Goal: Task Accomplishment & Management: Complete application form

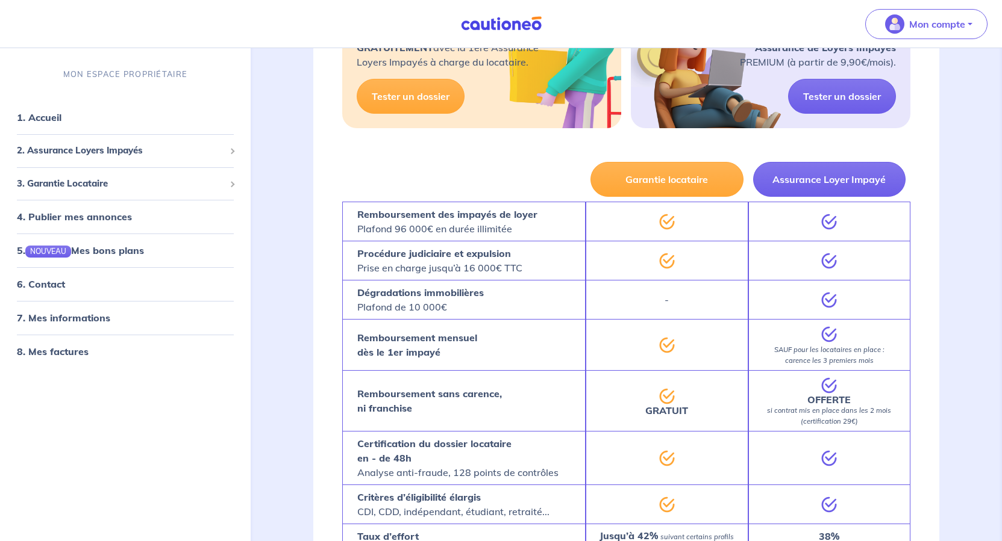
scroll to position [2048, 0]
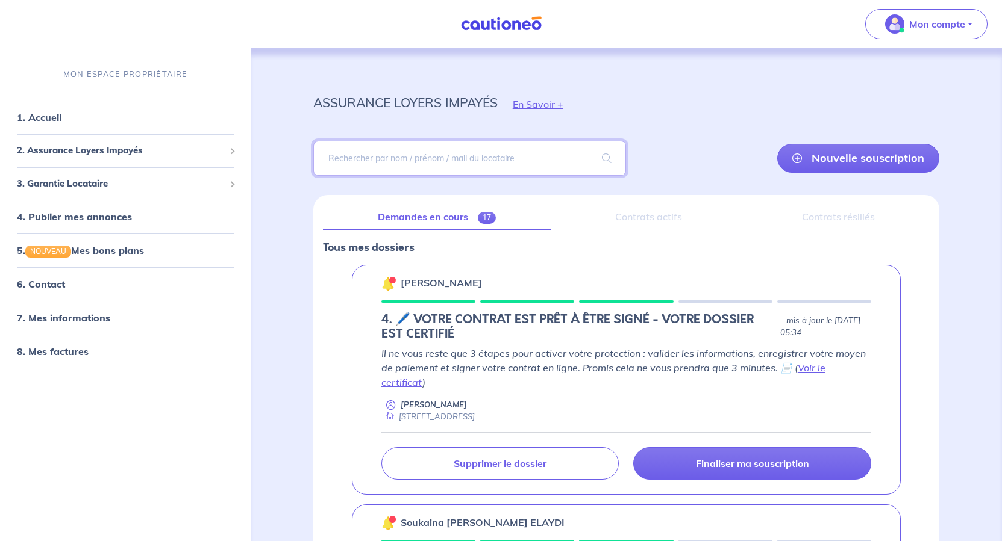
click at [440, 176] on input "search" at bounding box center [469, 158] width 313 height 35
type input "pelletier"
click at [588, 175] on span at bounding box center [606, 159] width 39 height 34
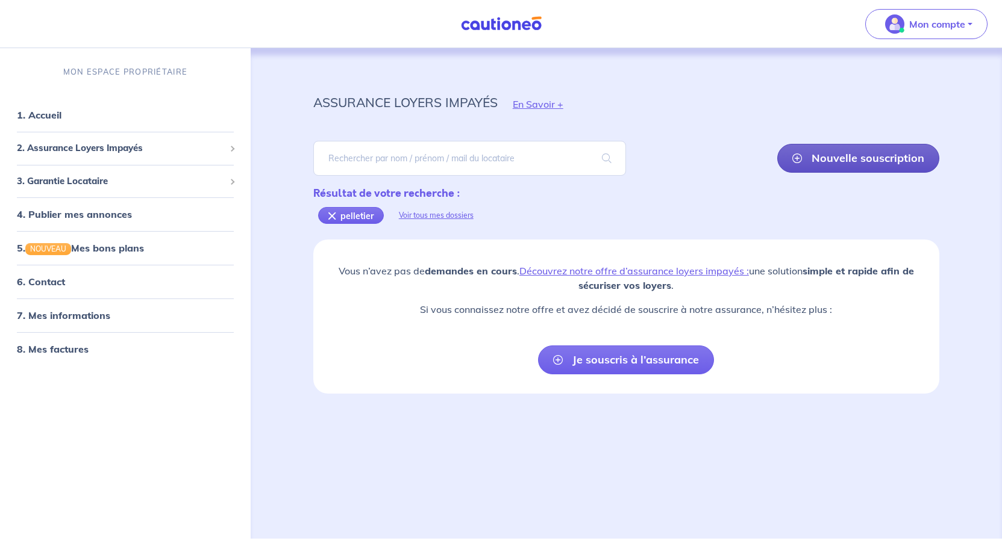
click at [796, 173] on link "Nouvelle souscription" at bounding box center [858, 158] width 162 height 29
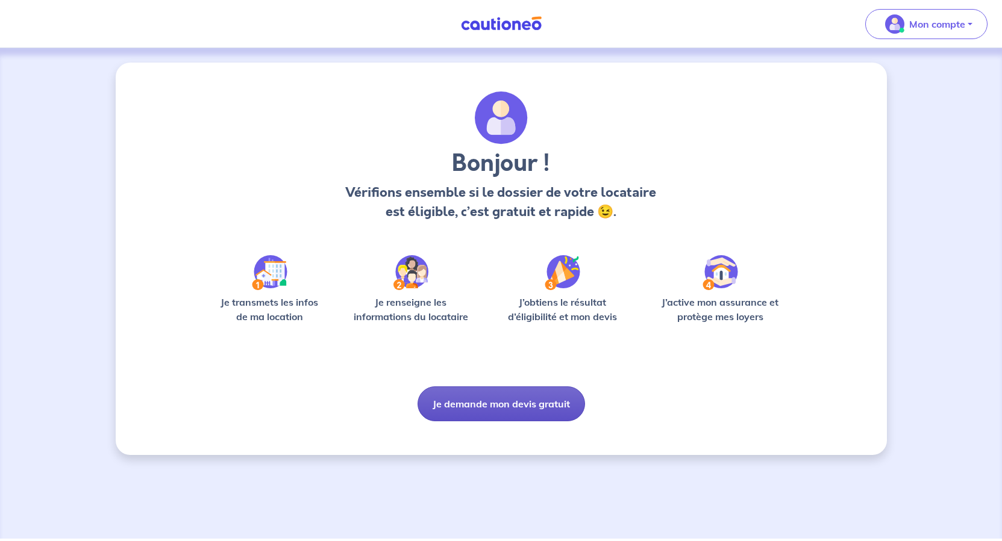
click at [493, 422] on button "Je demande mon devis gratuit" at bounding box center [500, 404] width 167 height 35
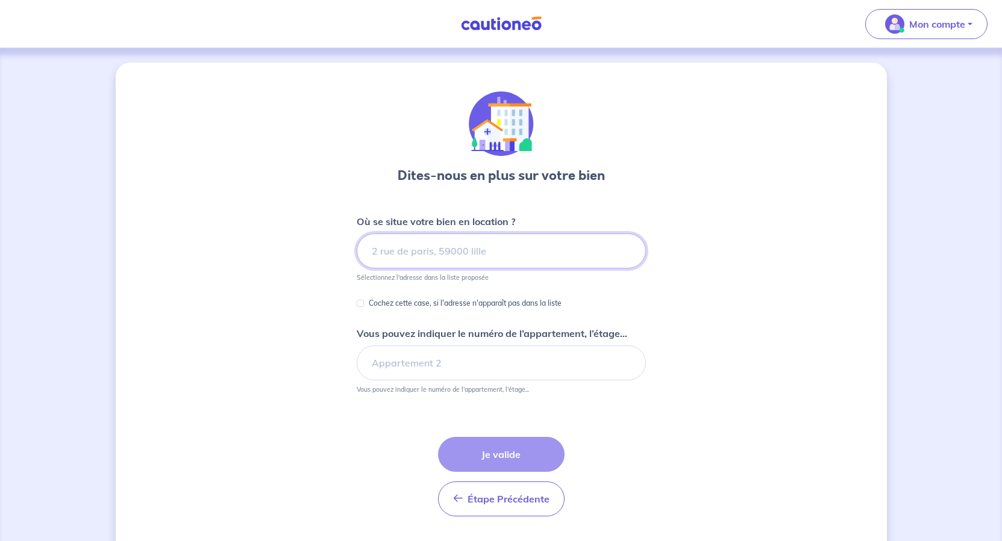
click at [438, 269] on input at bounding box center [501, 251] width 289 height 35
paste input "[STREET_ADDRESS][PERSON_NAME]"
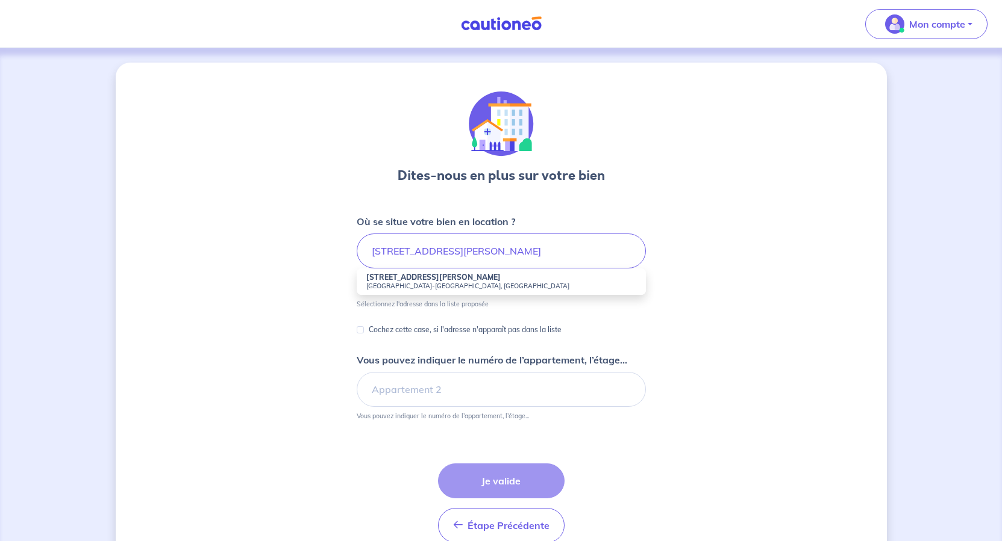
click at [461, 282] on strong "[STREET_ADDRESS][PERSON_NAME]" at bounding box center [433, 277] width 134 height 9
type input "[STREET_ADDRESS][PERSON_NAME]"
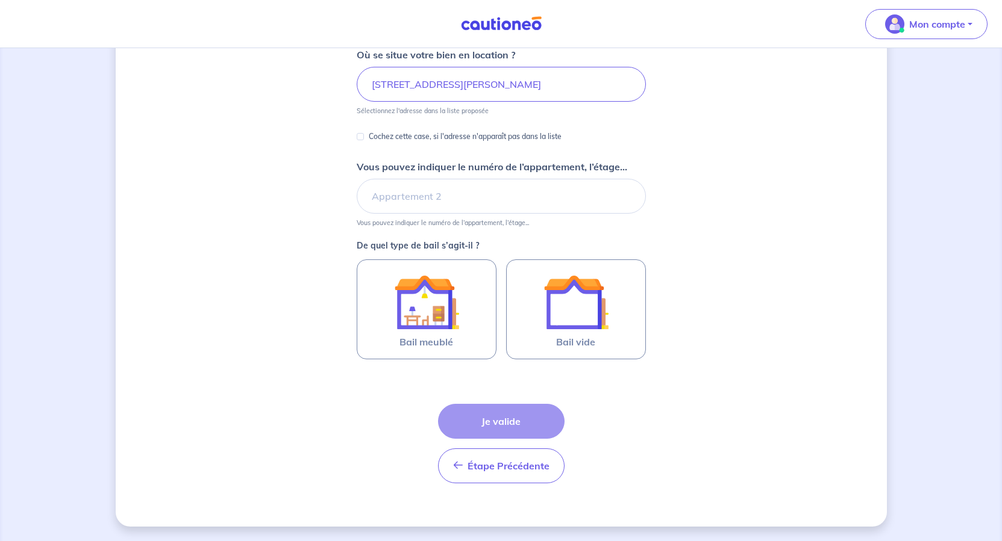
scroll to position [241, 0]
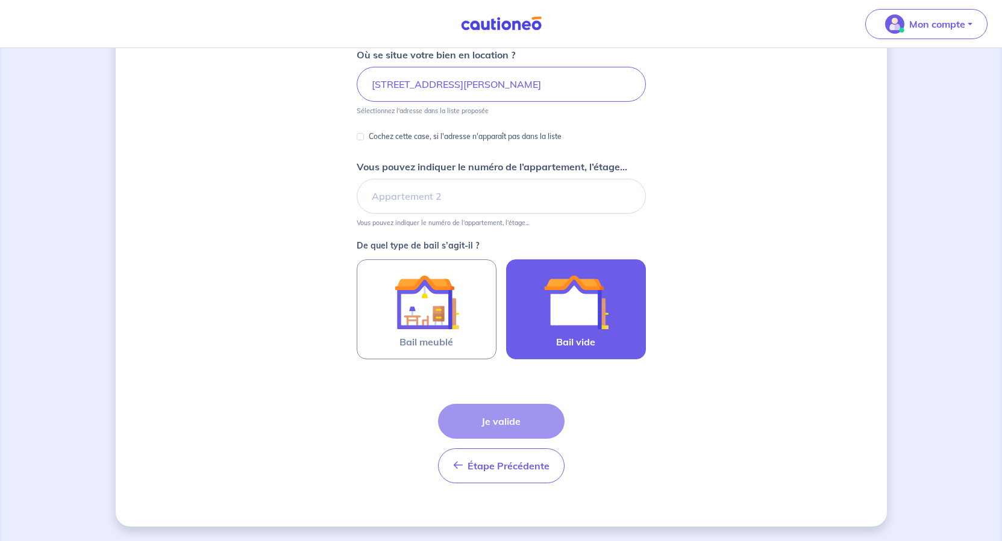
click at [646, 343] on label "Bail vide" at bounding box center [576, 310] width 140 height 100
click at [0, 0] on input "Bail vide" at bounding box center [0, 0] width 0 height 0
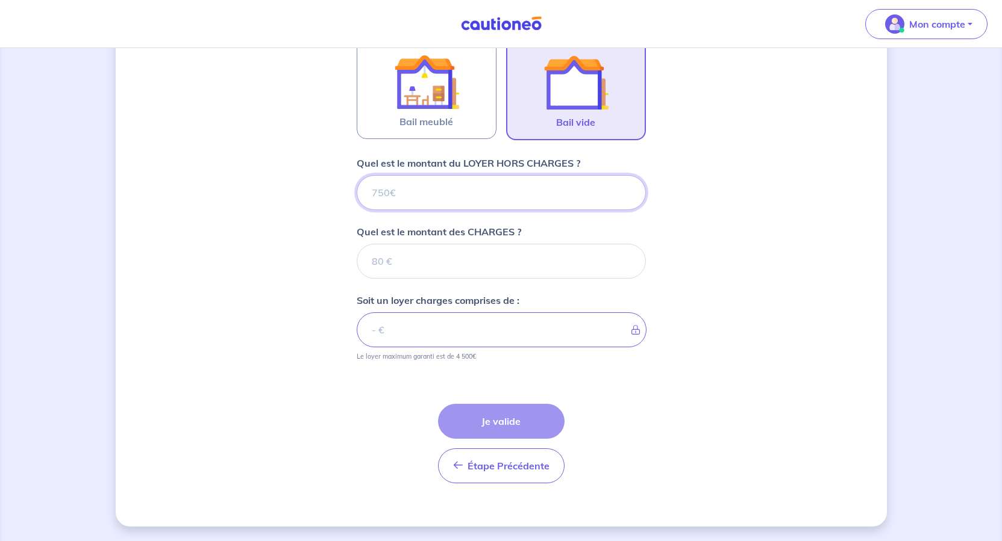
scroll to position [524, 0]
click at [454, 175] on input "Quel est le montant du LOYER HORS CHARGES ?" at bounding box center [501, 192] width 289 height 35
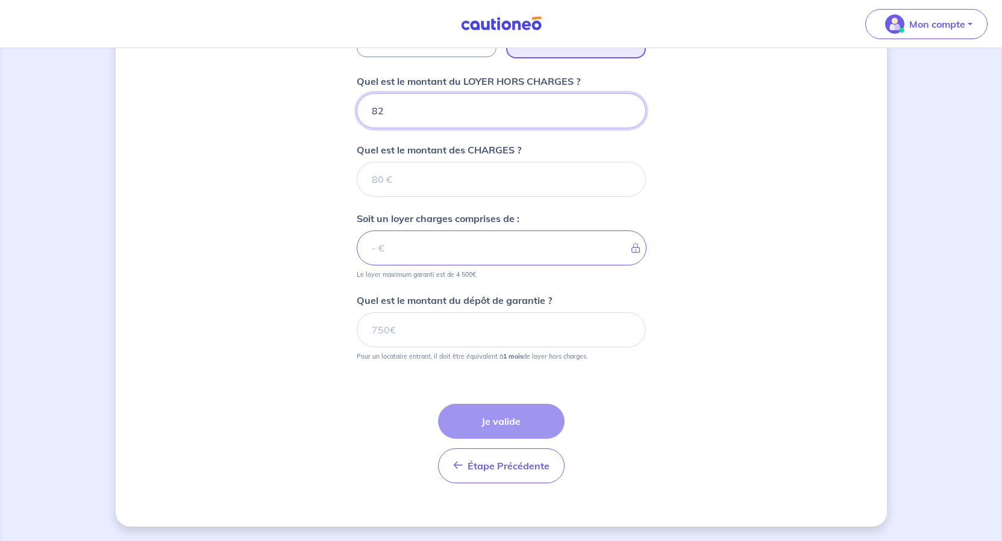
type input "820"
click at [424, 197] on input "Quel est le montant des CHARGES ?" at bounding box center [501, 179] width 289 height 35
type input "77"
type input "897"
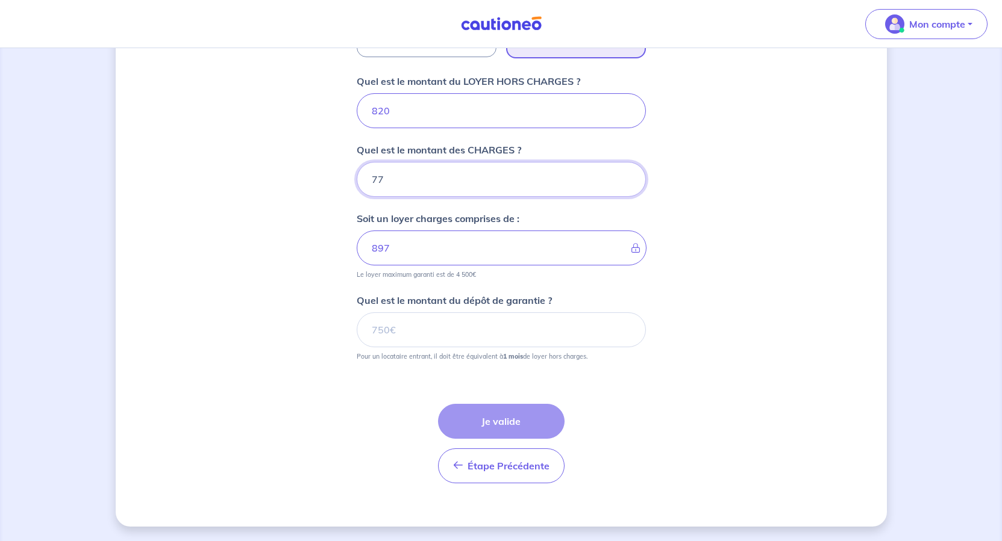
type input "77"
click at [820, 353] on div "Dites-nous en plus sur votre bien Où se situe votre bien en location ? [STREET_…" at bounding box center [501, 60] width 771 height 934
click at [377, 323] on input "Quel est le montant du dépôt de garantie ?" at bounding box center [501, 330] width 289 height 35
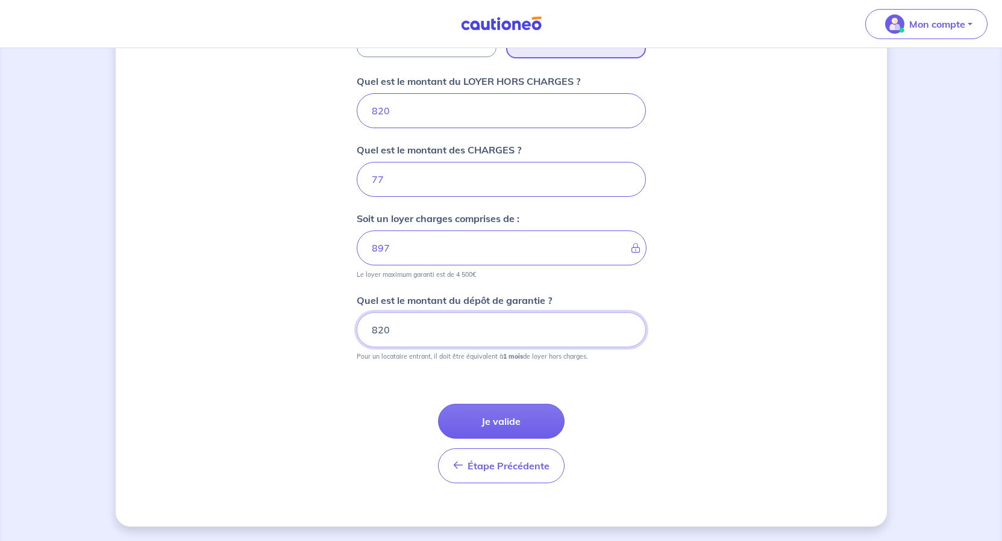
type input "820"
click at [785, 413] on div "Dites-nous en plus sur votre bien Où se situe votre bien en location ? [STREET_…" at bounding box center [501, 60] width 771 height 934
click at [546, 435] on button "Je valide" at bounding box center [501, 421] width 126 height 35
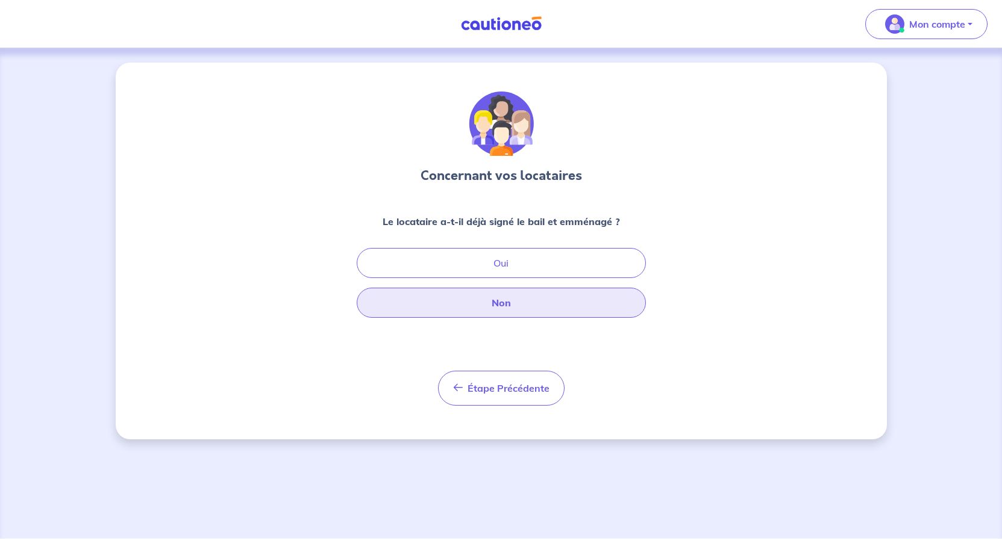
click at [505, 318] on button "Non" at bounding box center [501, 303] width 289 height 30
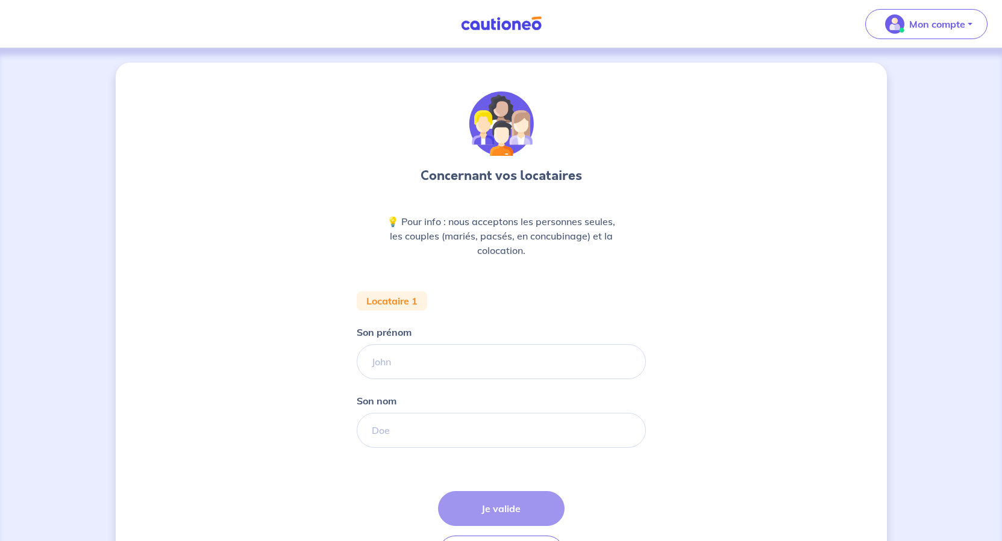
scroll to position [120, 0]
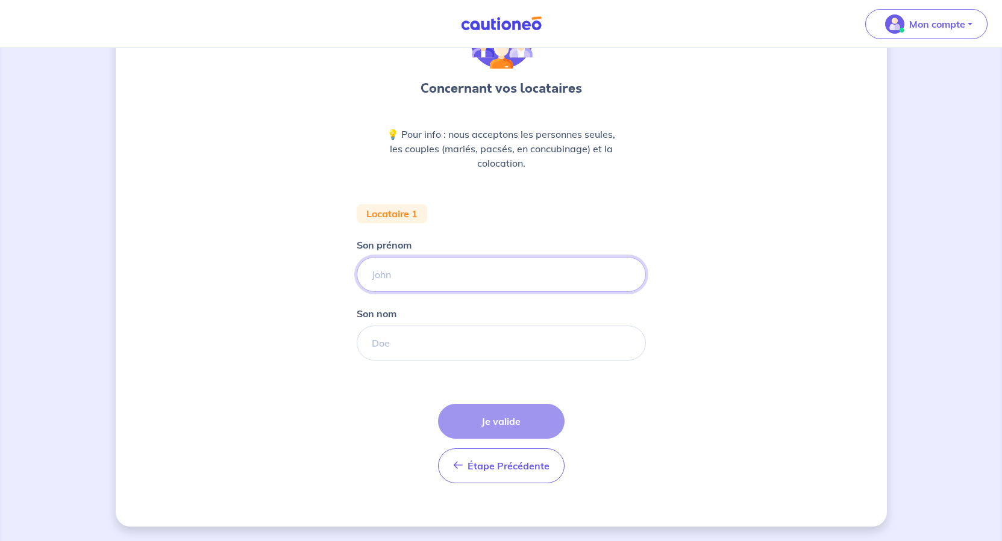
click at [479, 292] on input "Son prénom" at bounding box center [501, 274] width 289 height 35
type input "[PERSON_NAME]"
click at [472, 361] on input "Son nom" at bounding box center [501, 343] width 289 height 35
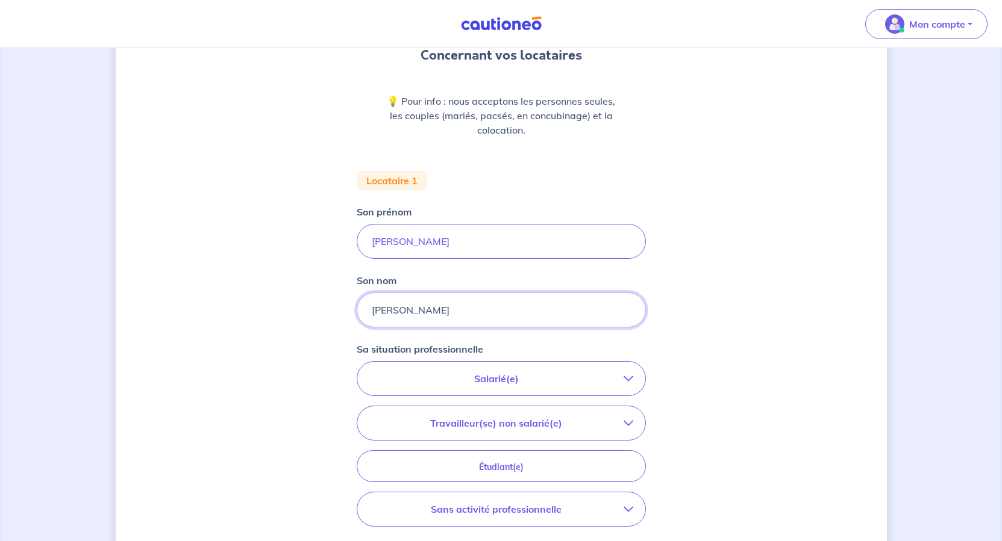
type input "[PERSON_NAME]"
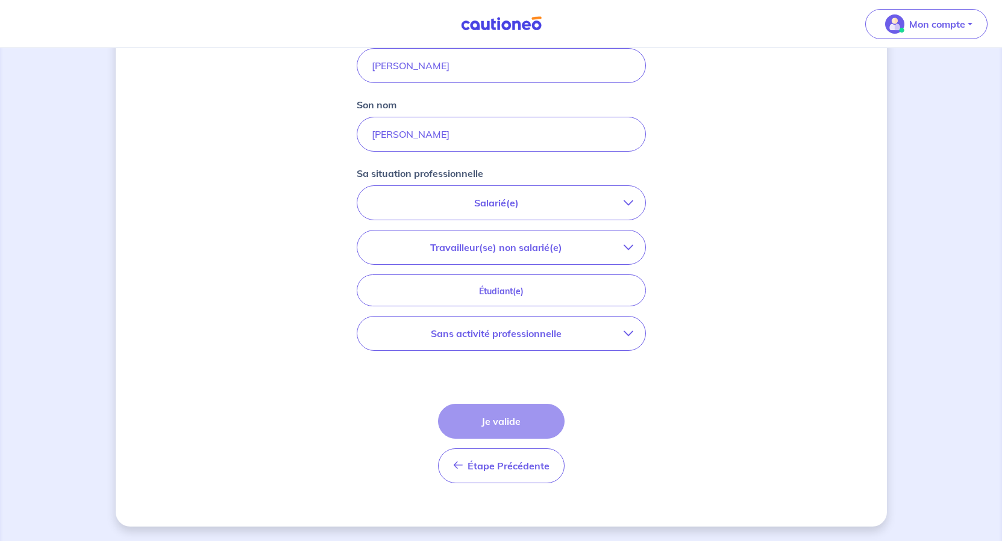
click at [560, 210] on p "Salarié(e)" at bounding box center [496, 203] width 254 height 14
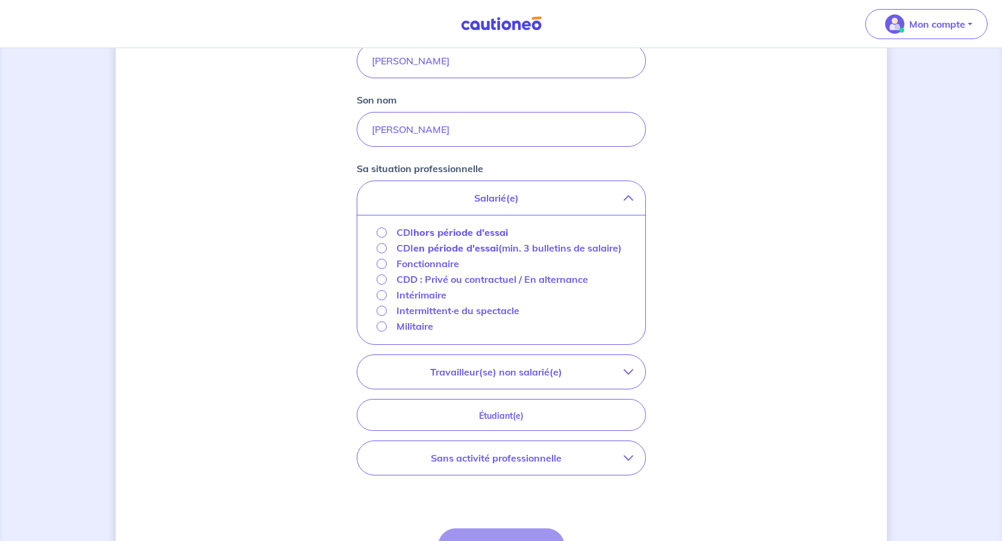
click at [448, 239] on strong "hors période d'essai" at bounding box center [460, 232] width 95 height 12
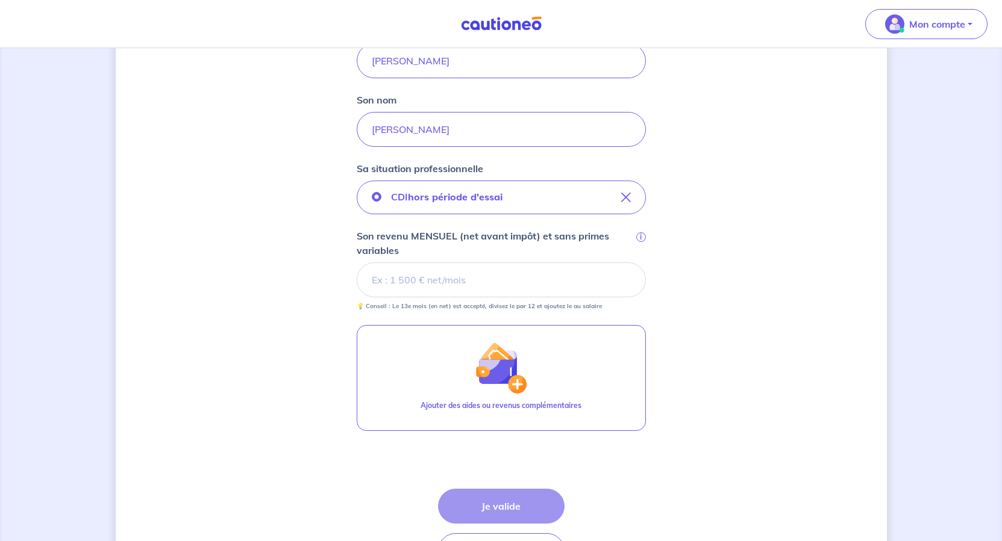
scroll to position [361, 0]
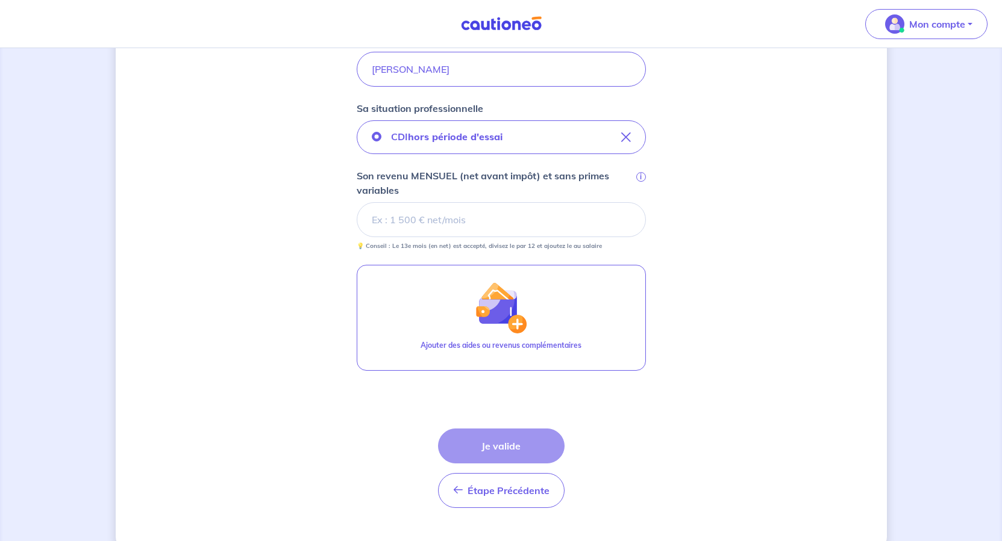
click at [428, 237] on input "Son revenu MENSUEL (net avant impôt) et sans primes variables i" at bounding box center [501, 219] width 289 height 35
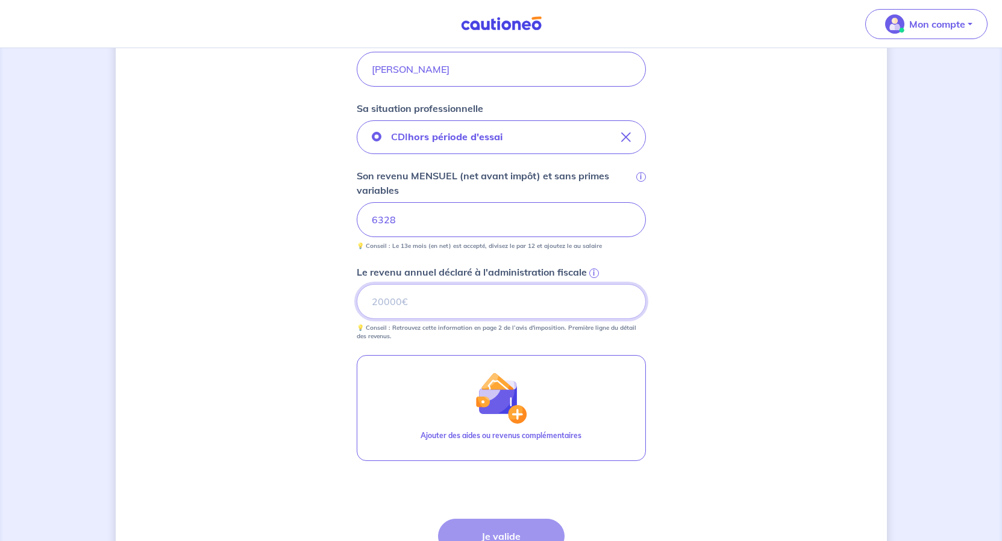
click at [437, 319] on input "Le revenu annuel déclaré à l'administration fiscale i" at bounding box center [501, 301] width 289 height 35
type input "75945"
click at [797, 426] on div "Concernant vos locataires 💡 Pour info : nous acceptons les personnes seules, le…" at bounding box center [501, 171] width 771 height 941
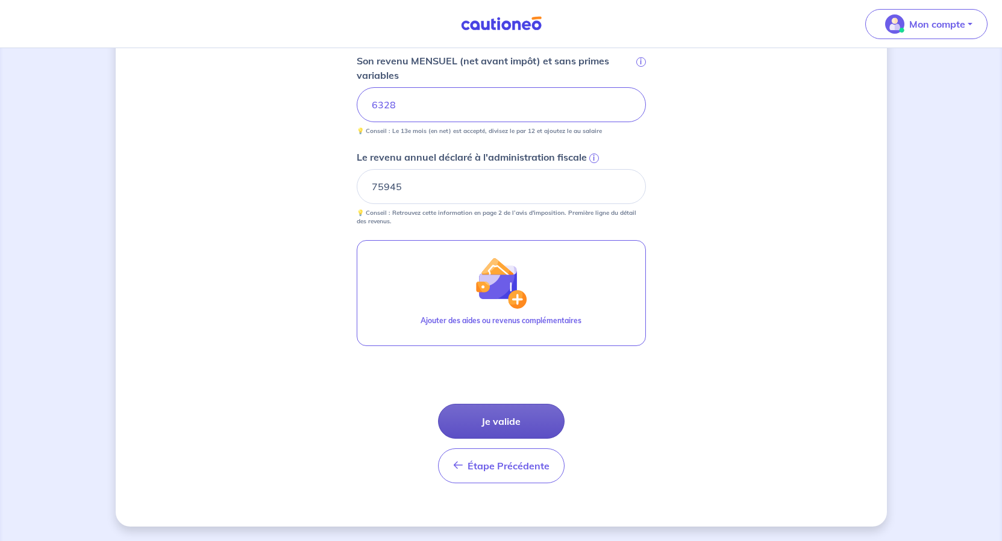
click at [502, 439] on button "Je valide" at bounding box center [501, 421] width 126 height 35
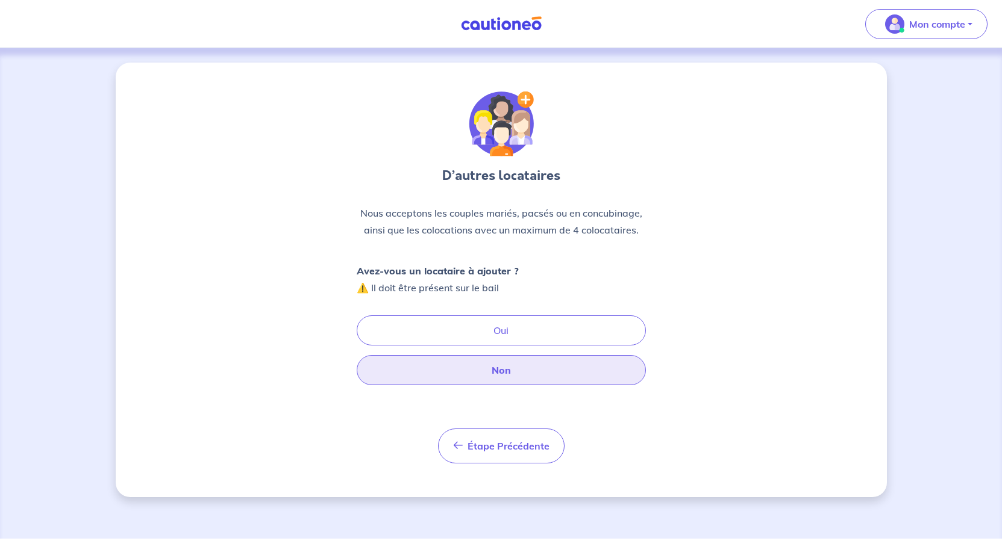
click at [501, 385] on button "Non" at bounding box center [501, 370] width 289 height 30
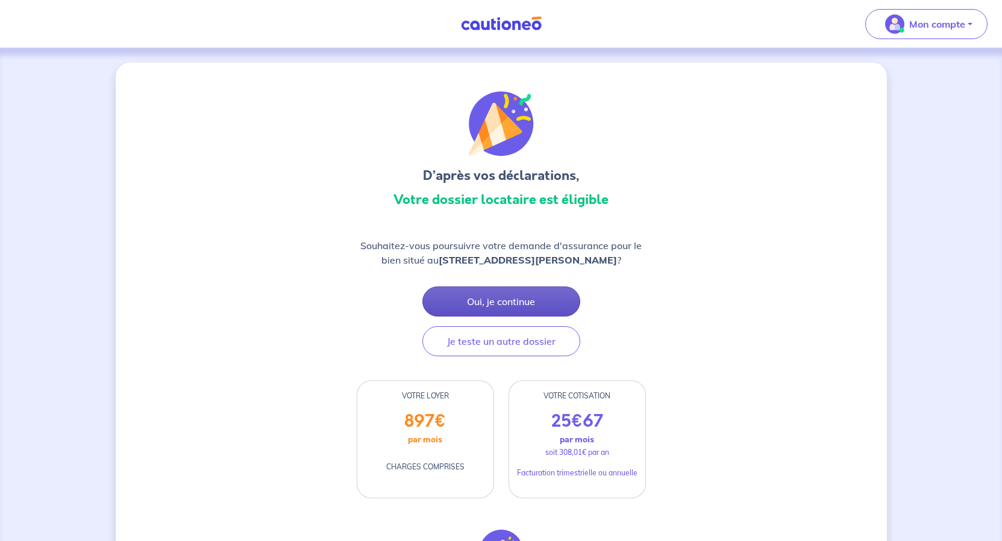
click at [516, 317] on button "Oui, je continue" at bounding box center [501, 302] width 158 height 30
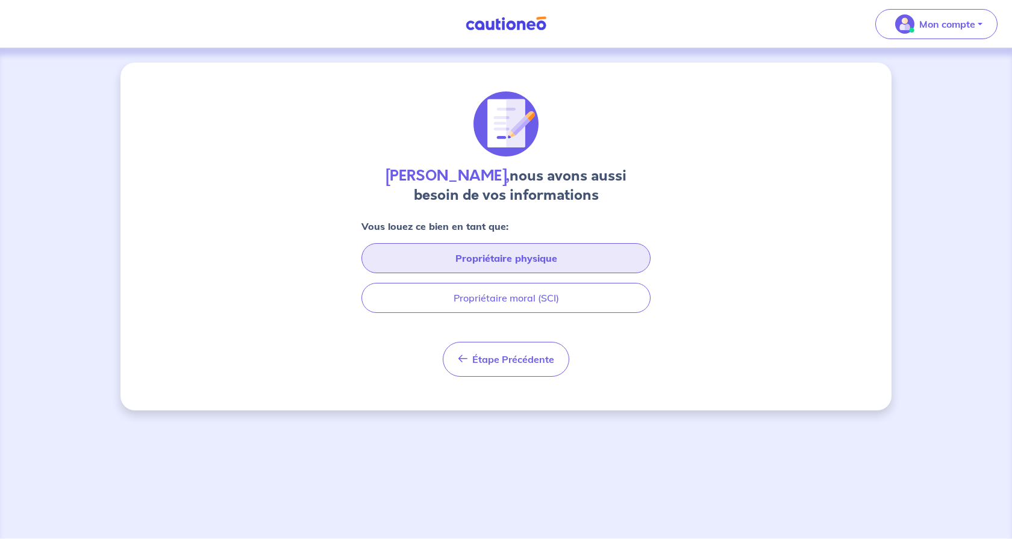
click at [519, 273] on button "Propriétaire physique" at bounding box center [505, 258] width 289 height 30
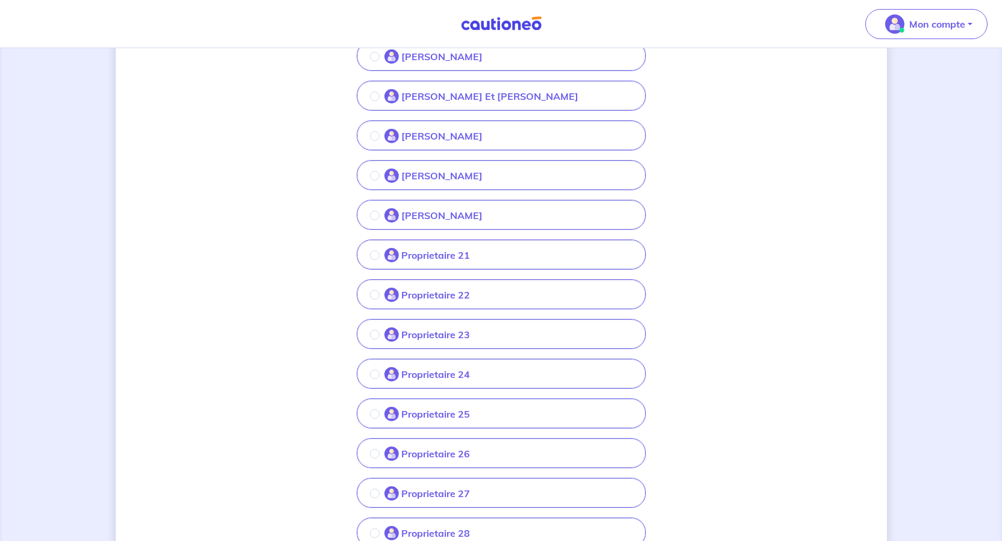
scroll to position [723, 0]
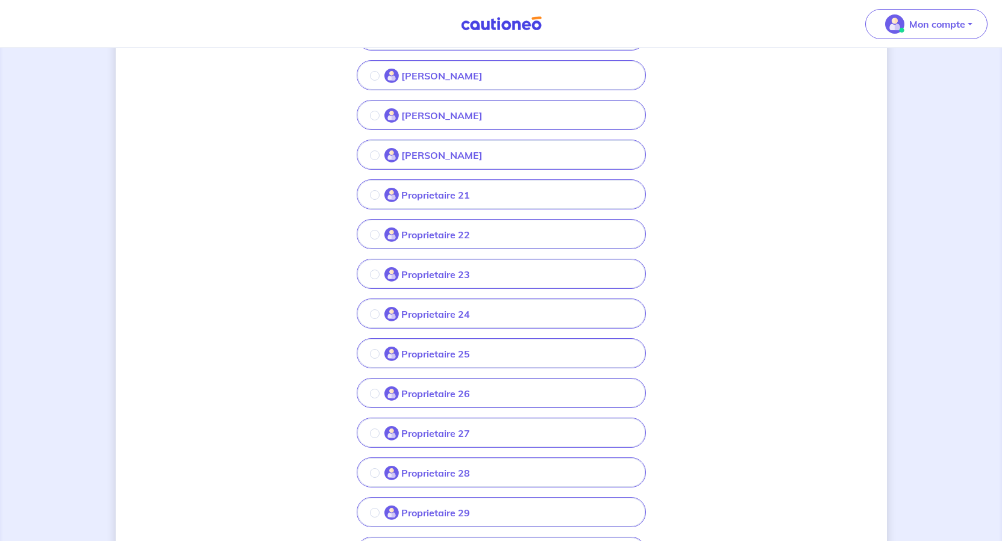
click at [414, 202] on p "Proprietaire 21" at bounding box center [435, 195] width 69 height 14
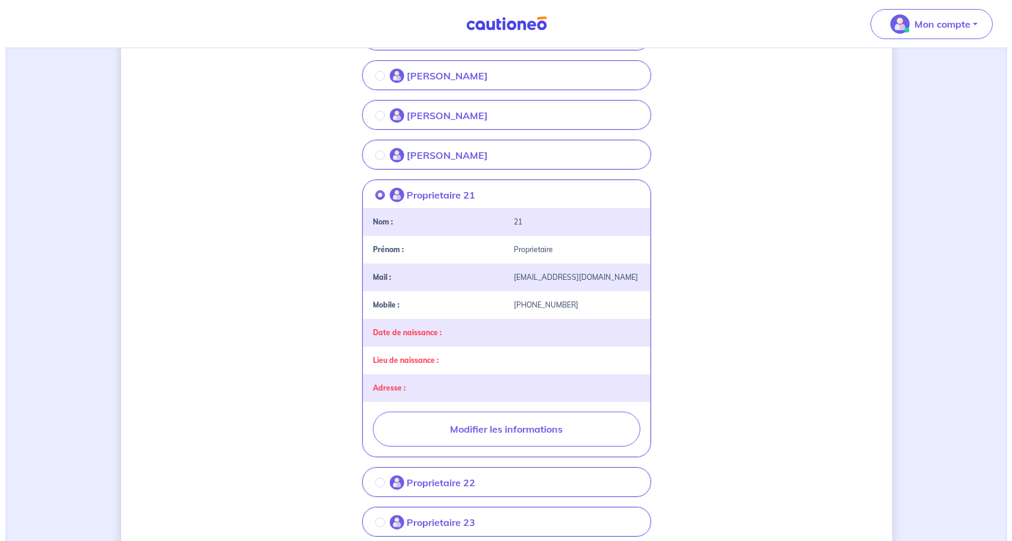
scroll to position [904, 0]
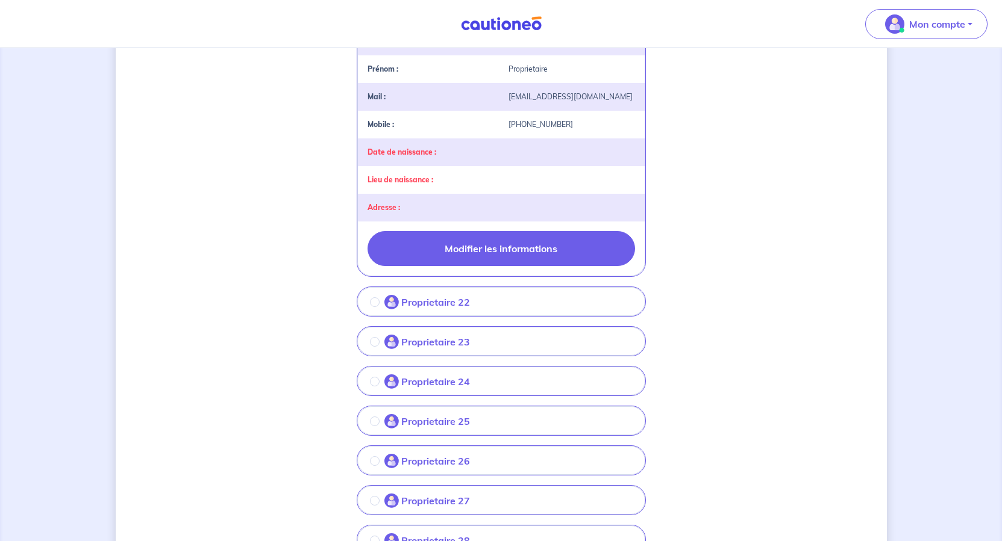
drag, startPoint x: 490, startPoint y: 505, endPoint x: 490, endPoint y: 495, distance: 10.3
click at [490, 266] on button "Modifier les informations" at bounding box center [500, 248] width 267 height 35
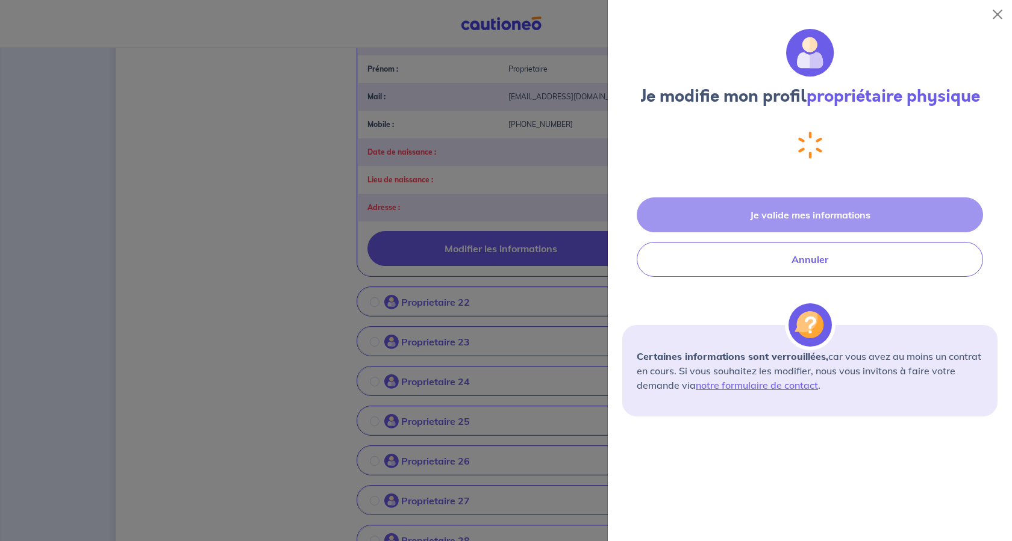
select select "FR"
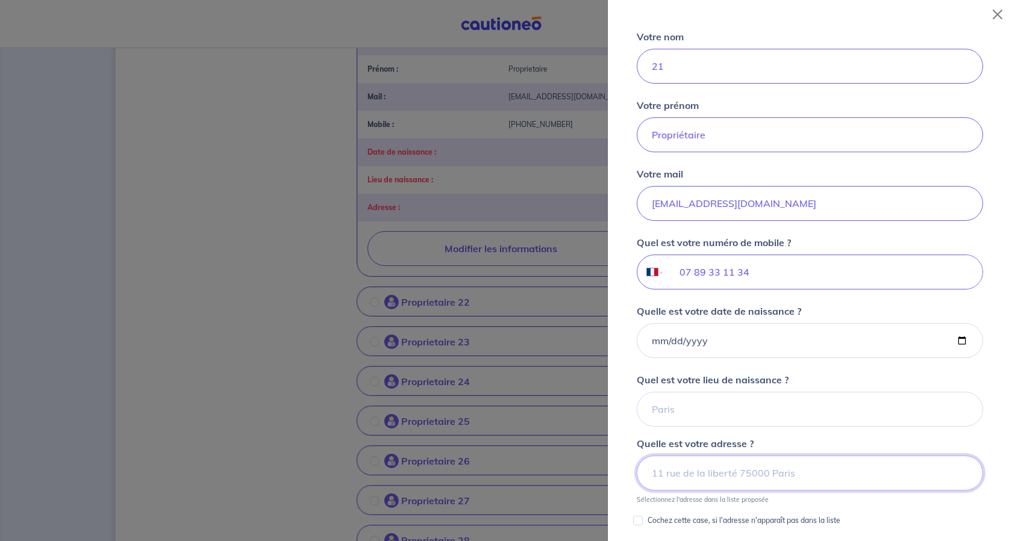
scroll to position [9, 0]
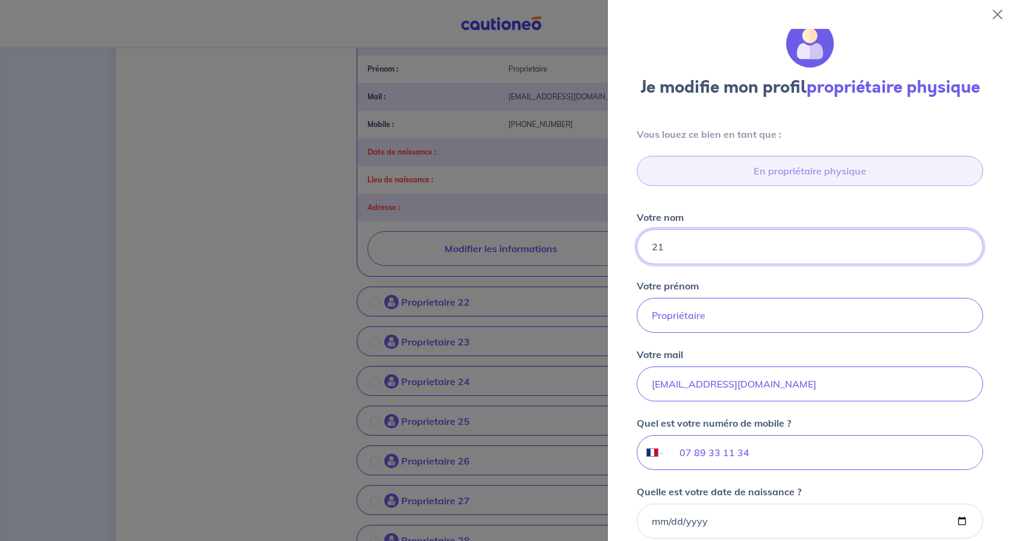
drag, startPoint x: 707, startPoint y: 322, endPoint x: 609, endPoint y: 329, distance: 98.4
click at [609, 329] on div "Je modifie mon profil propriétaire physique Vous louez ce bien en tant que : En…" at bounding box center [810, 285] width 404 height 513
type input "PELLETIER"
click at [757, 333] on input "Propriétaire" at bounding box center [810, 315] width 346 height 35
drag, startPoint x: 757, startPoint y: 405, endPoint x: 581, endPoint y: 405, distance: 175.9
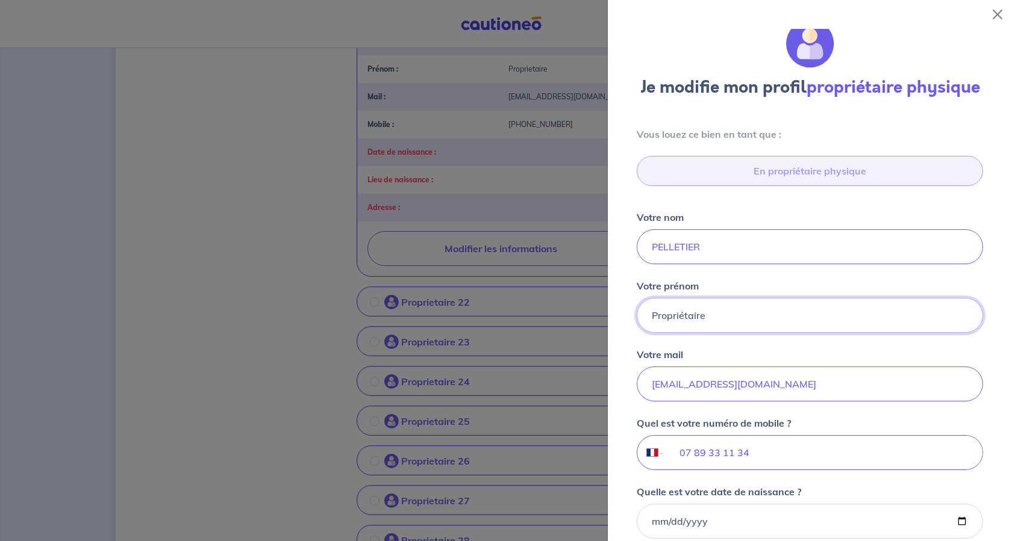
click at [581, 405] on body "Mon compte Me déconnecter [PERSON_NAME], nous avons aussi besoin de vos informa…" at bounding box center [506, 465] width 1012 height 2738
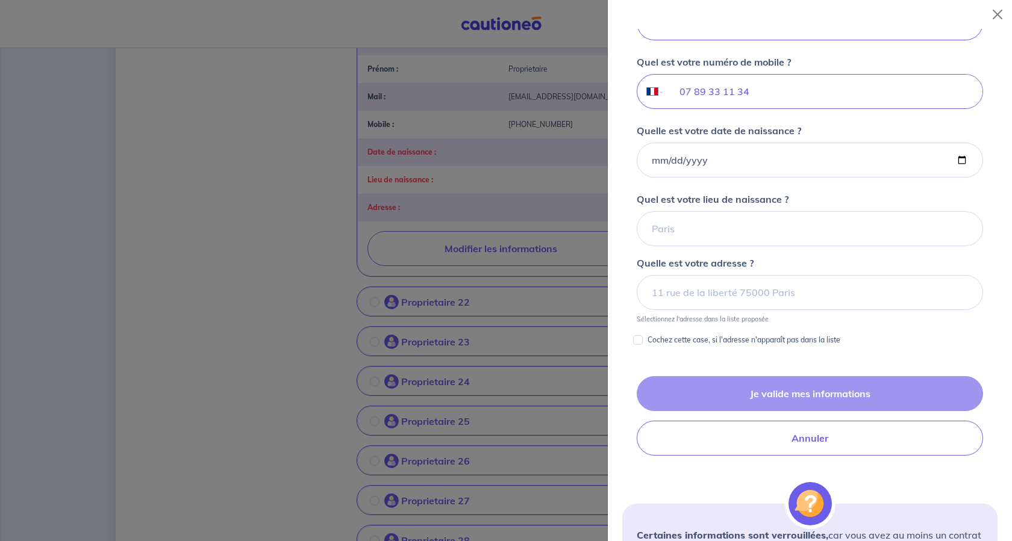
scroll to position [491, 0]
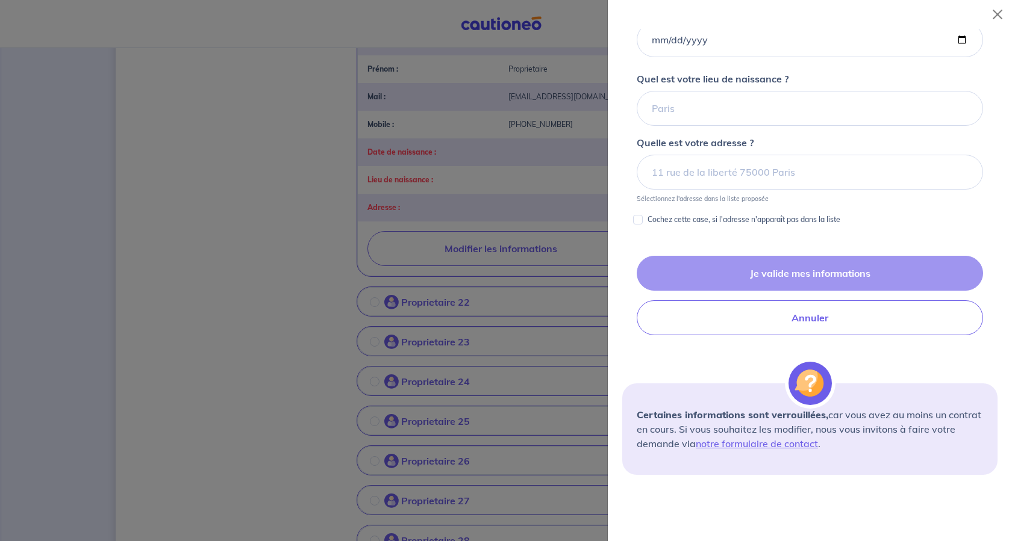
type input "[PERSON_NAME]"
click at [714, 126] on input "Quel est votre lieu de naissance ?" at bounding box center [810, 108] width 346 height 35
type input "[GEOGRAPHIC_DATA]"
click at [757, 190] on input at bounding box center [810, 172] width 346 height 35
paste input "[STREET_ADDRESS]"
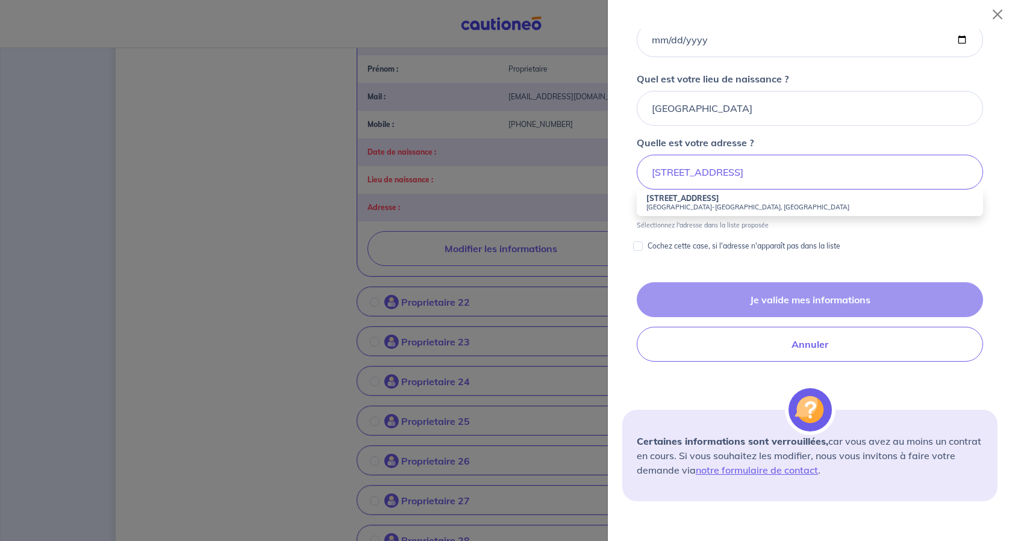
click at [717, 203] on strong "[STREET_ADDRESS]" at bounding box center [682, 198] width 73 height 9
type input "[STREET_ADDRESS]"
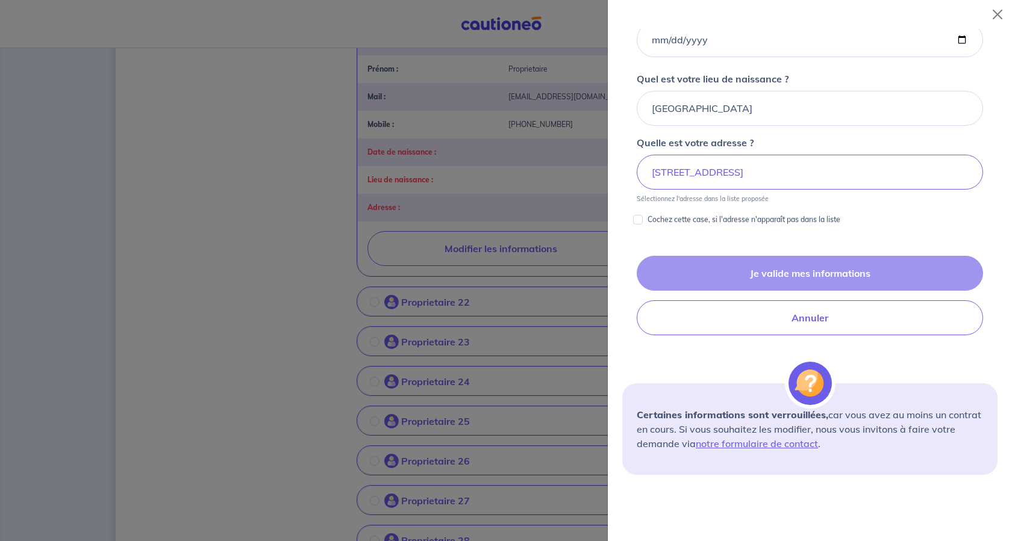
click at [817, 336] on div "Je valide mes informations Annuler" at bounding box center [809, 296] width 375 height 80
click at [749, 57] on input "Quelle est votre date de naissance ?" at bounding box center [810, 39] width 346 height 35
click at [937, 57] on input "Quelle est votre date de naissance ?" at bounding box center [810, 39] width 346 height 35
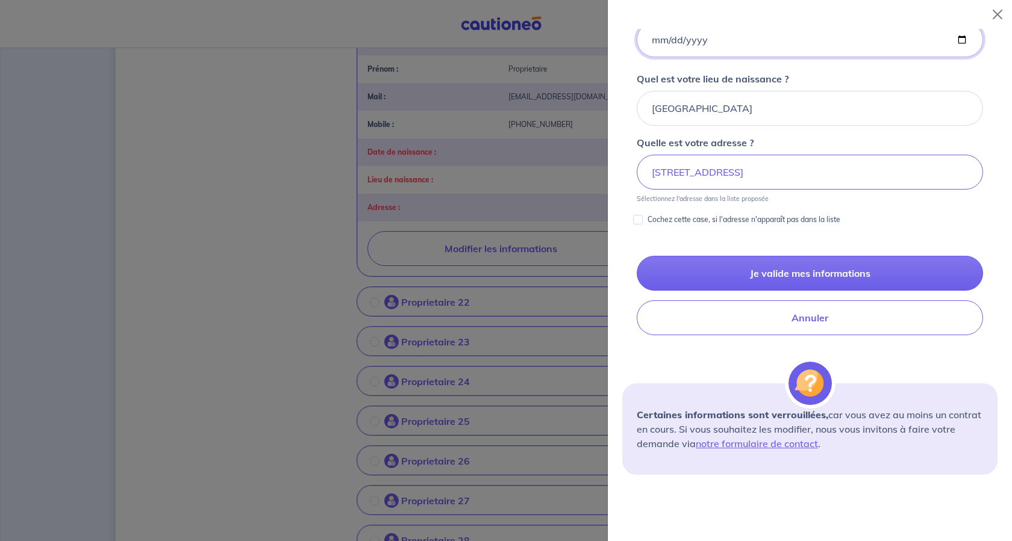
type input "[DATE]"
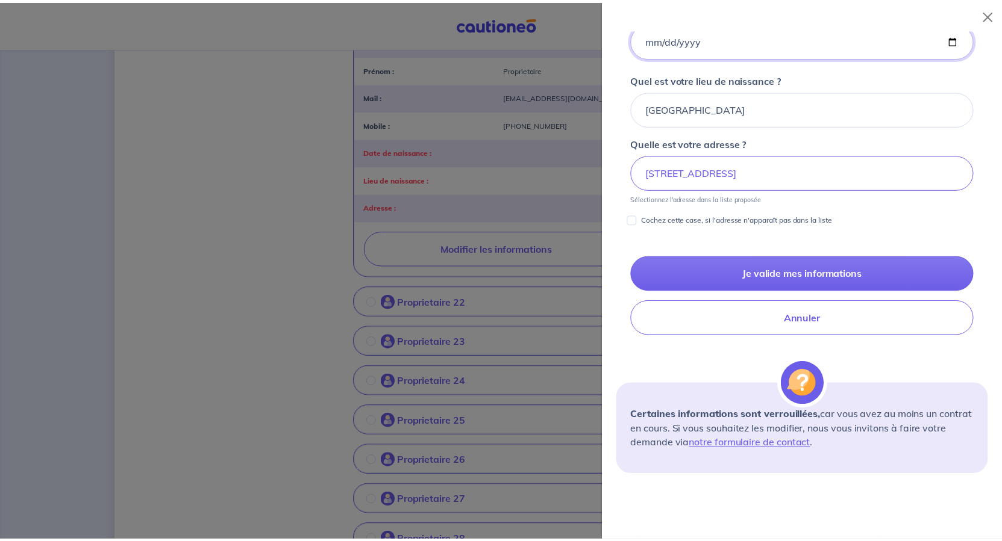
scroll to position [672, 0]
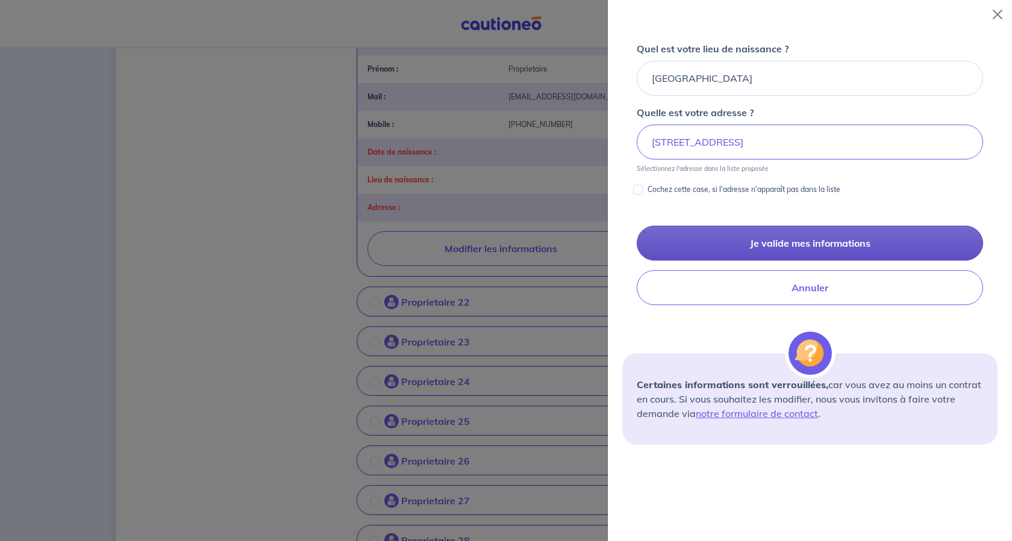
click at [779, 261] on button "Je valide mes informations" at bounding box center [810, 243] width 346 height 35
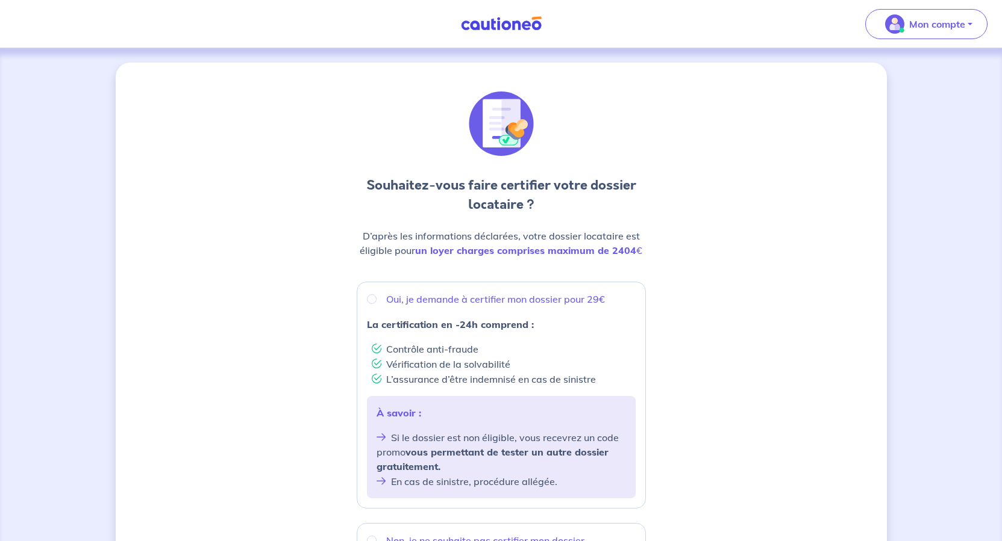
click at [418, 307] on p "Oui, je demande à certifier mon dossier pour 29€" at bounding box center [495, 299] width 219 height 14
click at [376, 304] on input "Oui, je demande à certifier mon dossier pour 29€" at bounding box center [372, 300] width 10 height 10
radio input "true"
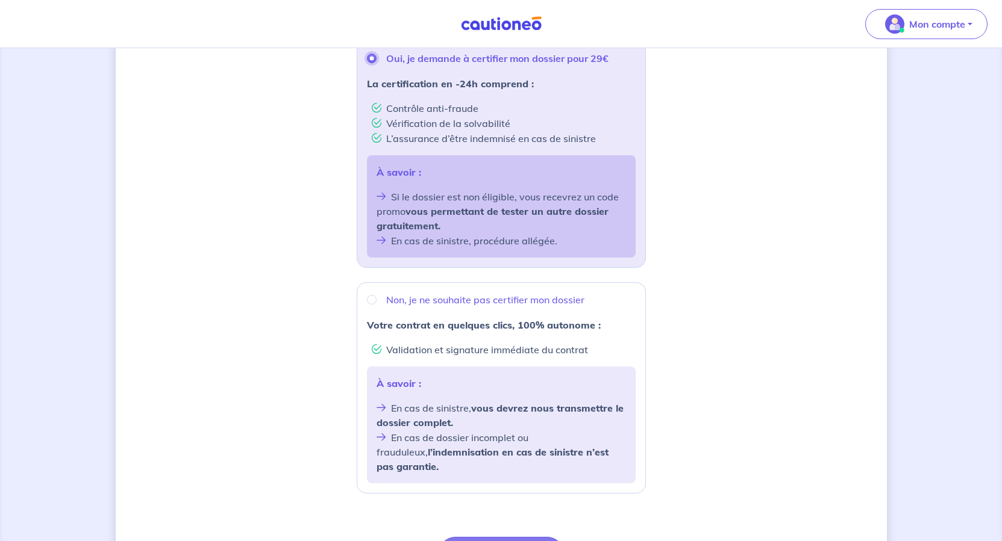
scroll to position [482, 0]
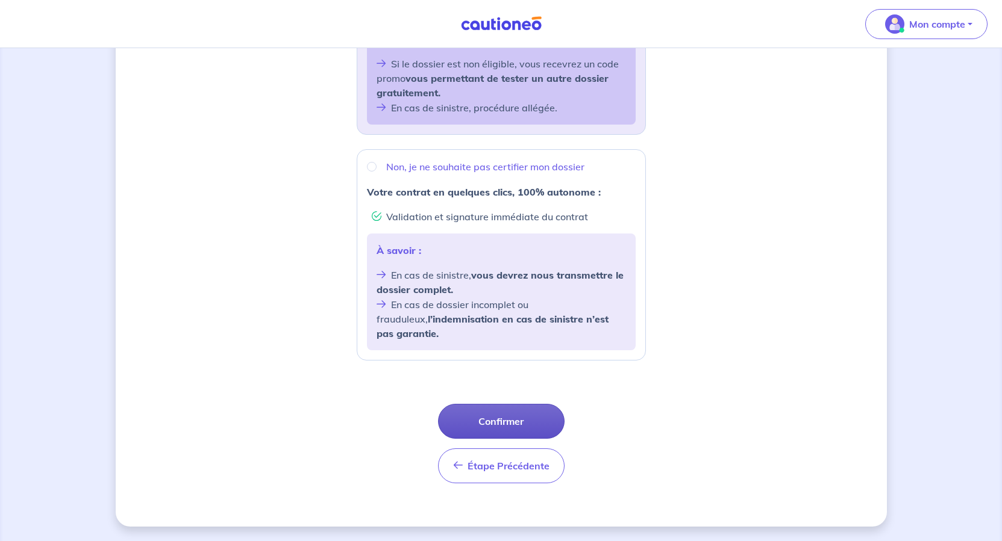
click at [490, 439] on button "Confirmer" at bounding box center [501, 421] width 126 height 35
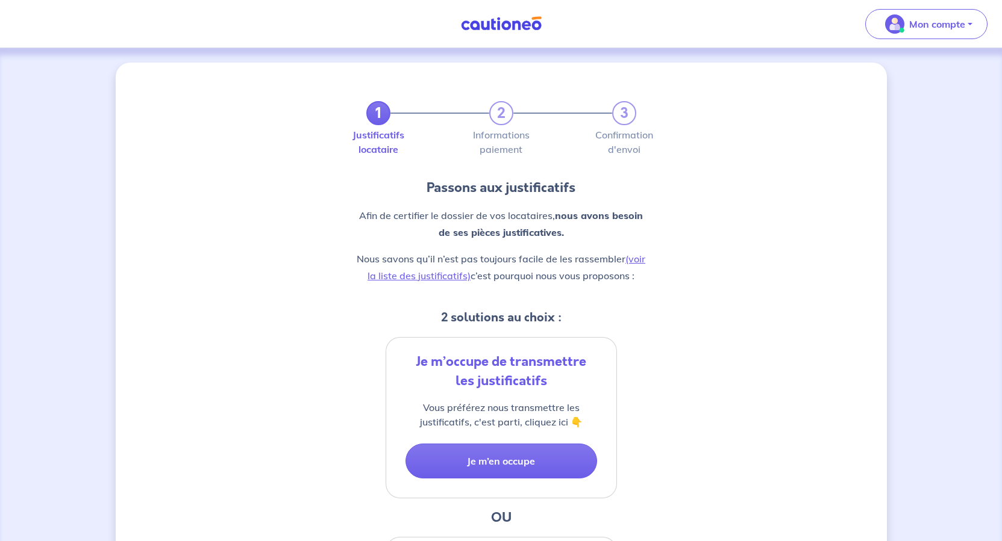
scroll to position [241, 0]
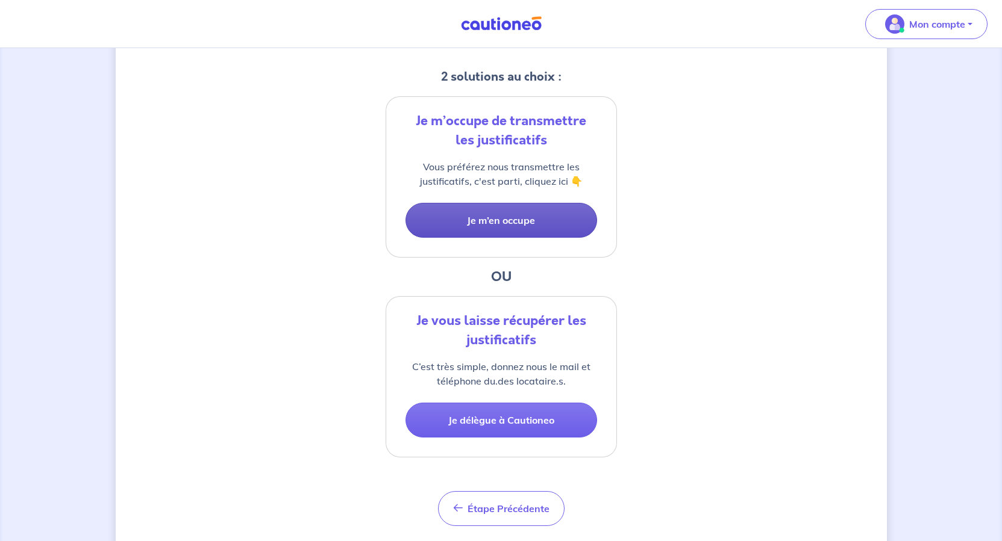
click at [504, 238] on button "Je m’en occupe" at bounding box center [501, 220] width 192 height 35
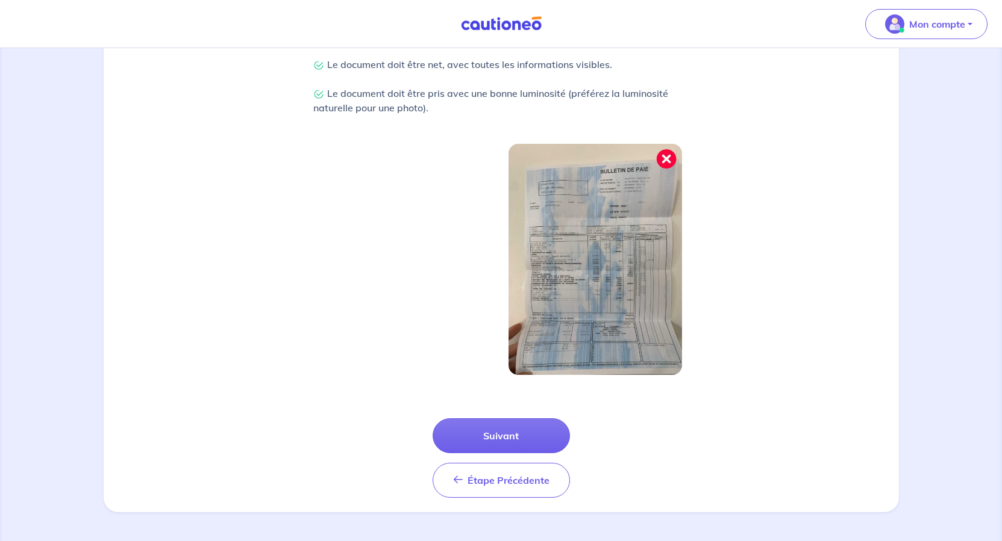
scroll to position [454, 0]
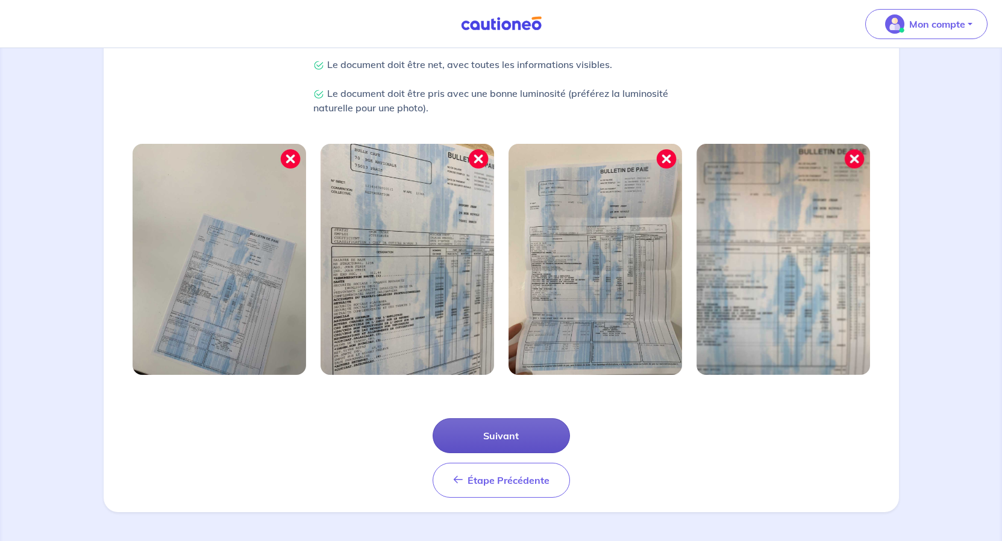
click at [526, 419] on button "Suivant" at bounding box center [500, 436] width 137 height 35
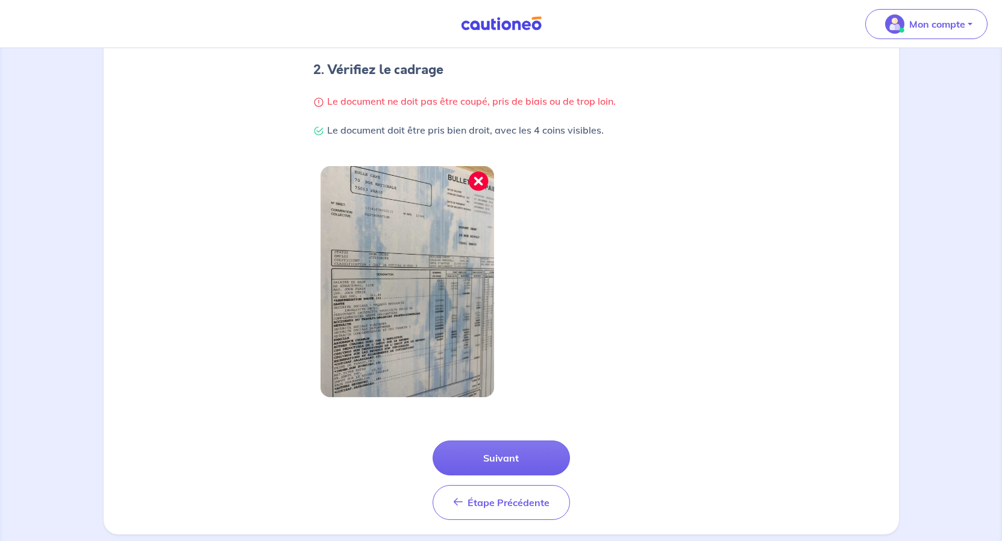
scroll to position [399, 0]
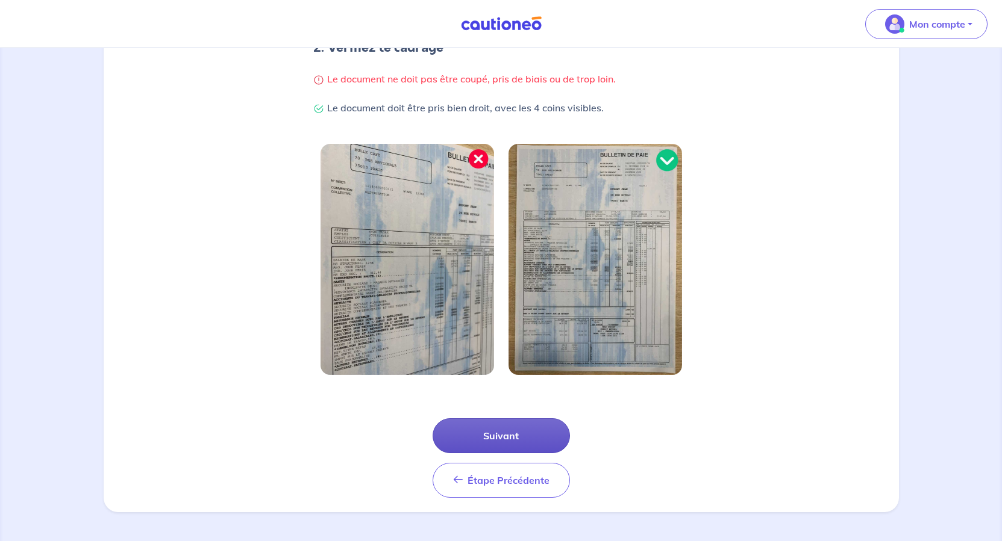
click at [543, 419] on button "Suivant" at bounding box center [500, 436] width 137 height 35
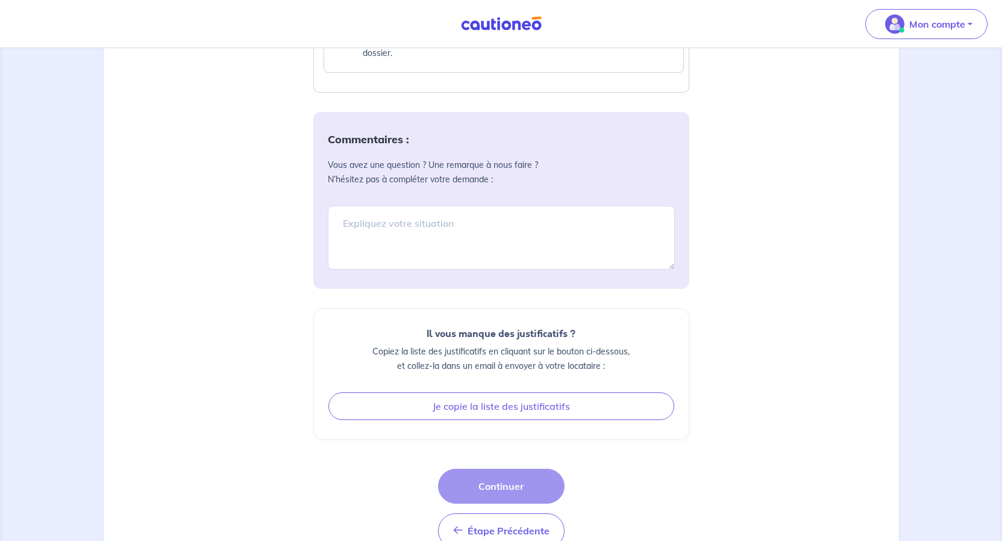
scroll to position [1205, 0]
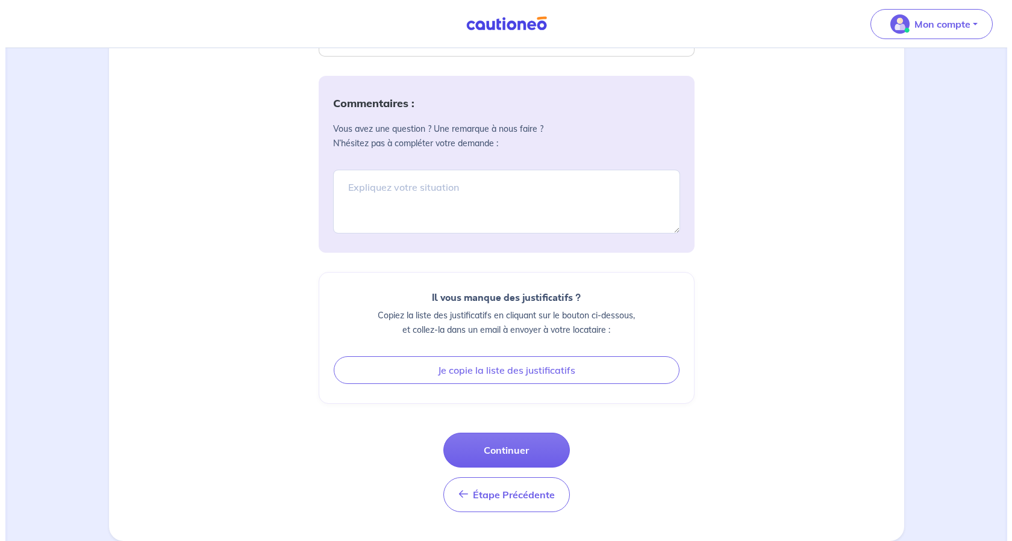
scroll to position [1882, 0]
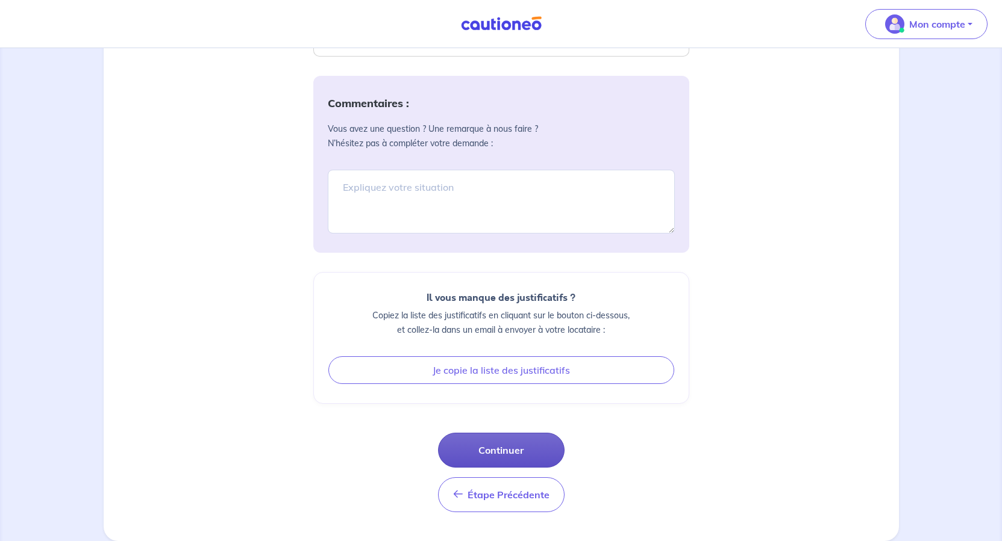
click at [510, 433] on button "Continuer" at bounding box center [501, 450] width 126 height 35
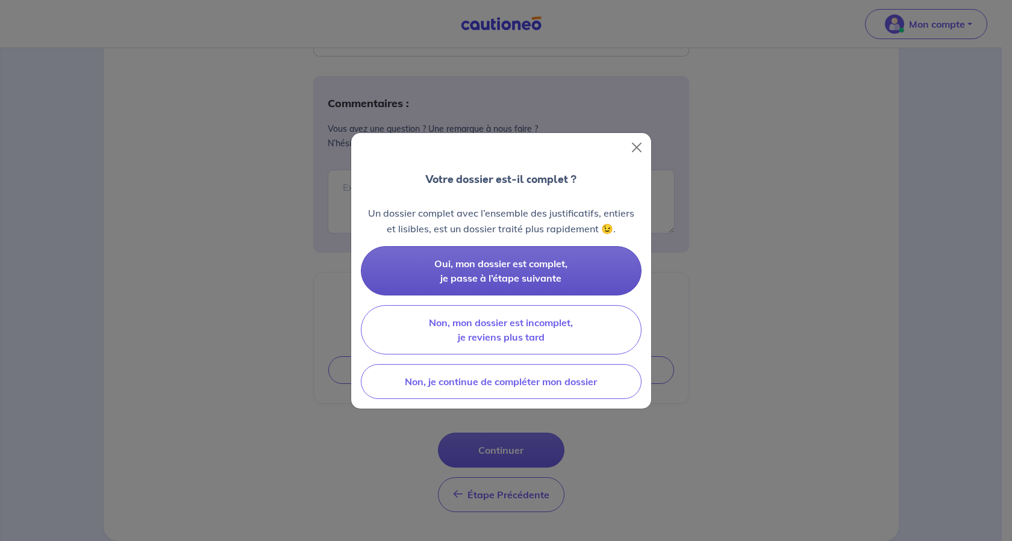
click at [505, 281] on button "Oui, mon dossier est complet, je passe à l’étape suivante" at bounding box center [501, 270] width 281 height 49
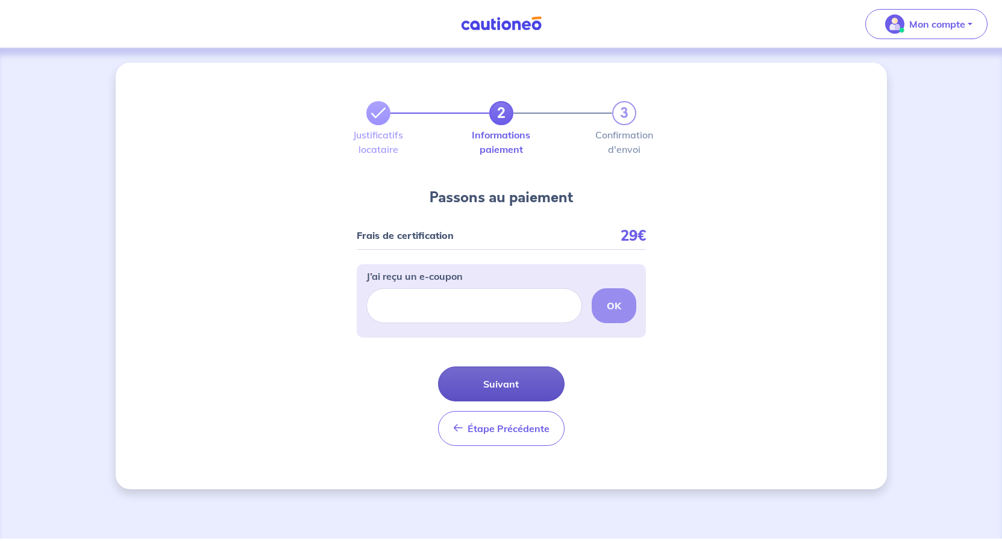
click at [535, 402] on button "Suivant" at bounding box center [501, 384] width 126 height 35
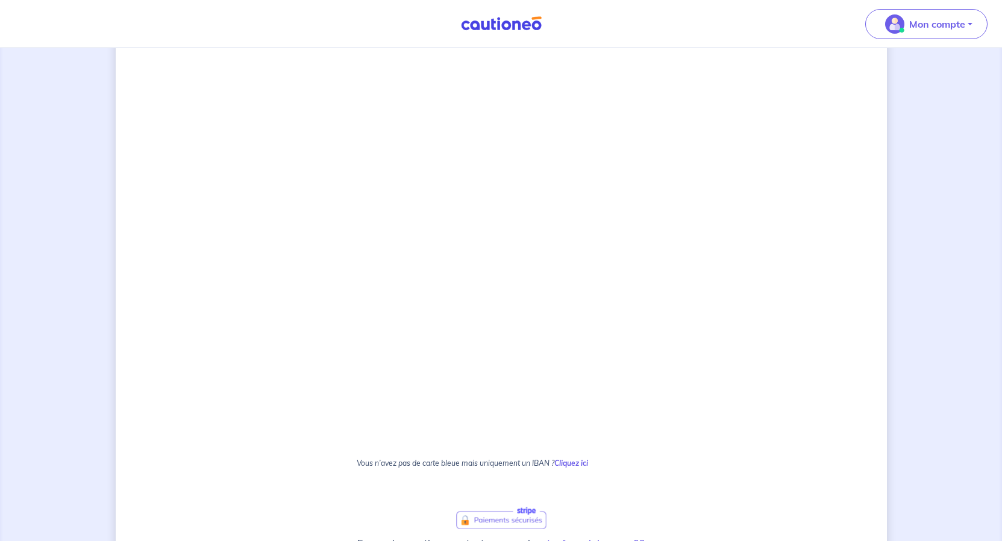
scroll to position [361, 0]
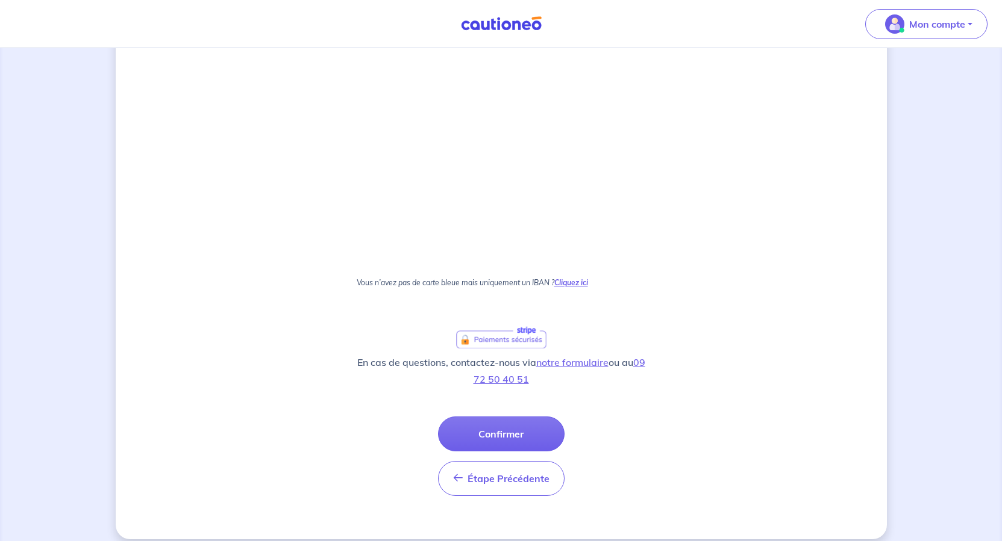
click at [588, 287] on strong "Cliquez ici" at bounding box center [571, 282] width 34 height 9
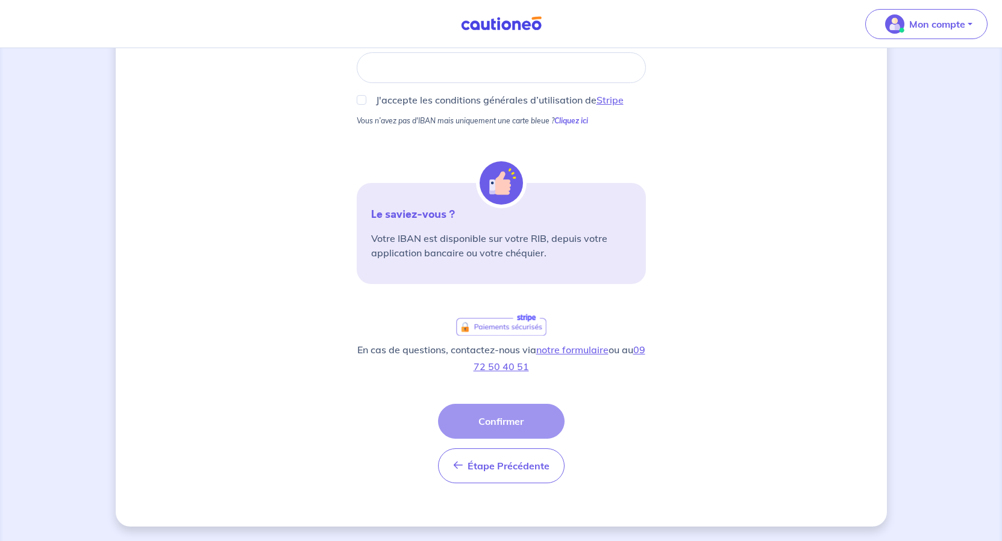
scroll to position [108, 0]
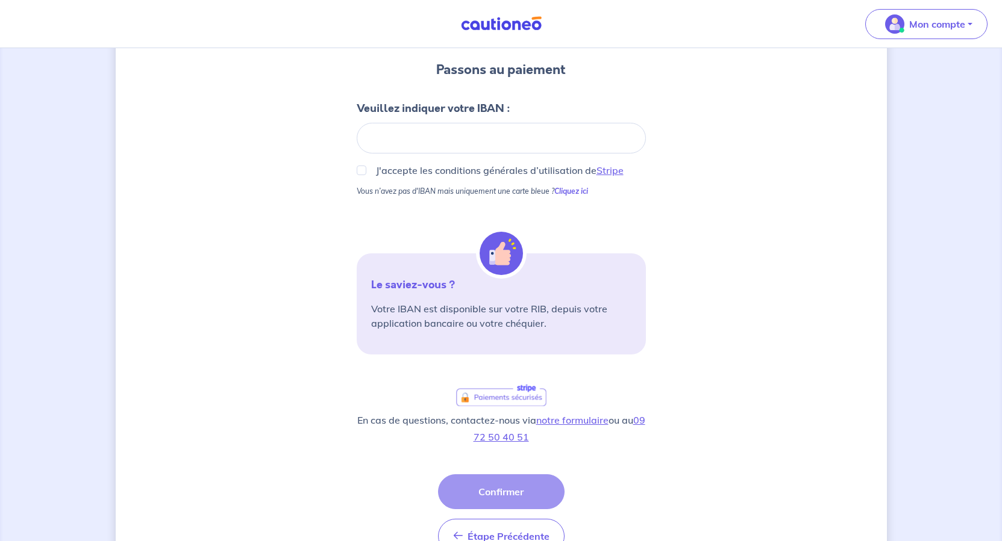
click at [401, 154] on div at bounding box center [501, 138] width 289 height 31
click at [357, 175] on input "J'accepte les conditions générales d’utilisation de Stripe" at bounding box center [362, 171] width 10 height 10
checkbox input "true"
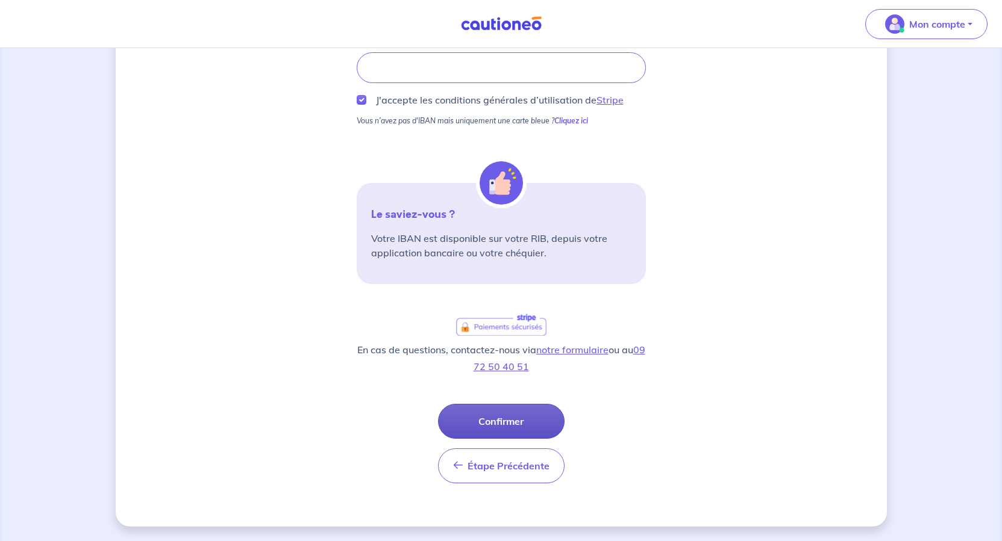
click at [517, 439] on button "Confirmer" at bounding box center [501, 421] width 126 height 35
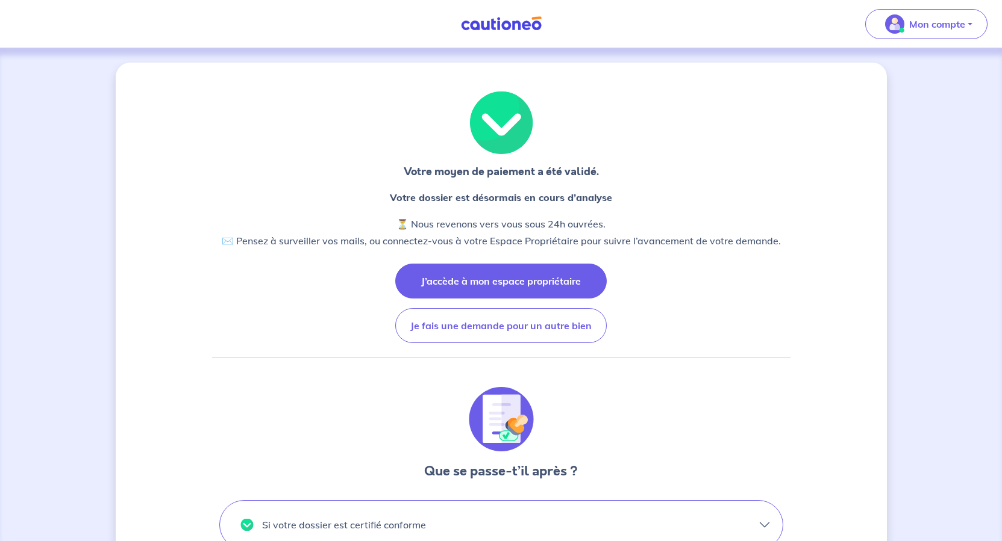
click at [497, 299] on button "J’accède à mon espace propriétaire" at bounding box center [500, 281] width 211 height 35
